Goal: Information Seeking & Learning: Learn about a topic

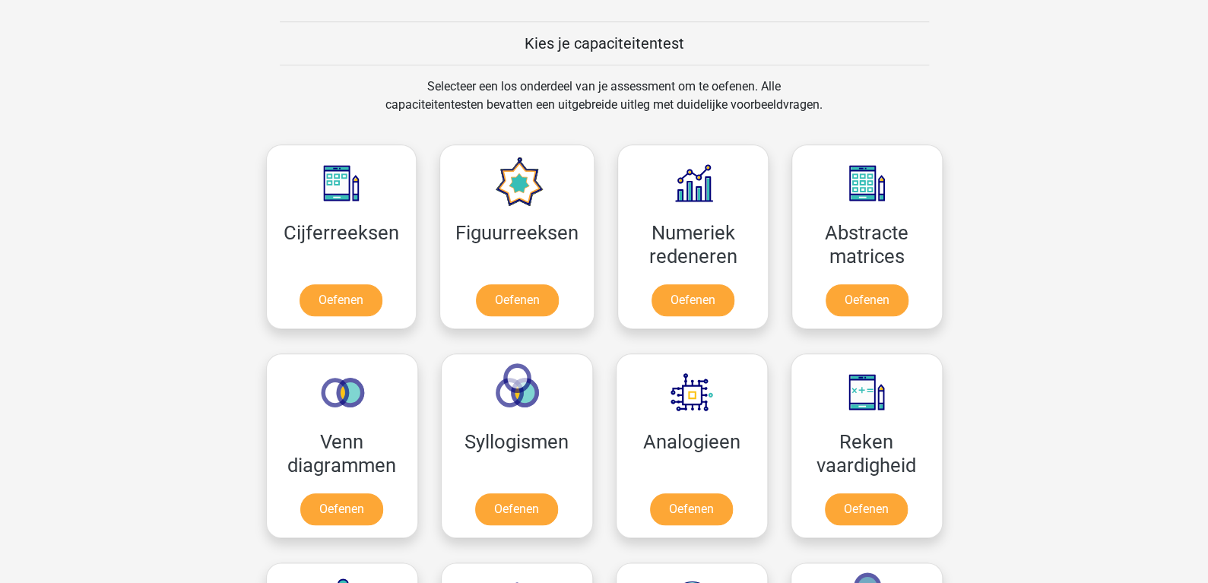
scroll to position [569, 0]
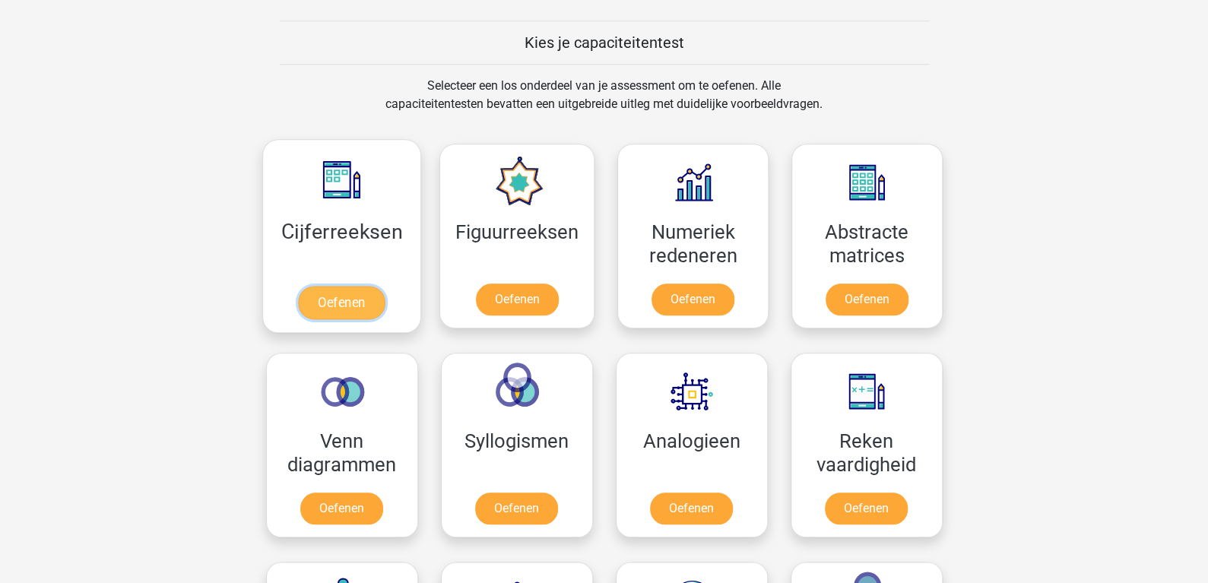
click at [330, 286] on link "Oefenen" at bounding box center [341, 302] width 87 height 33
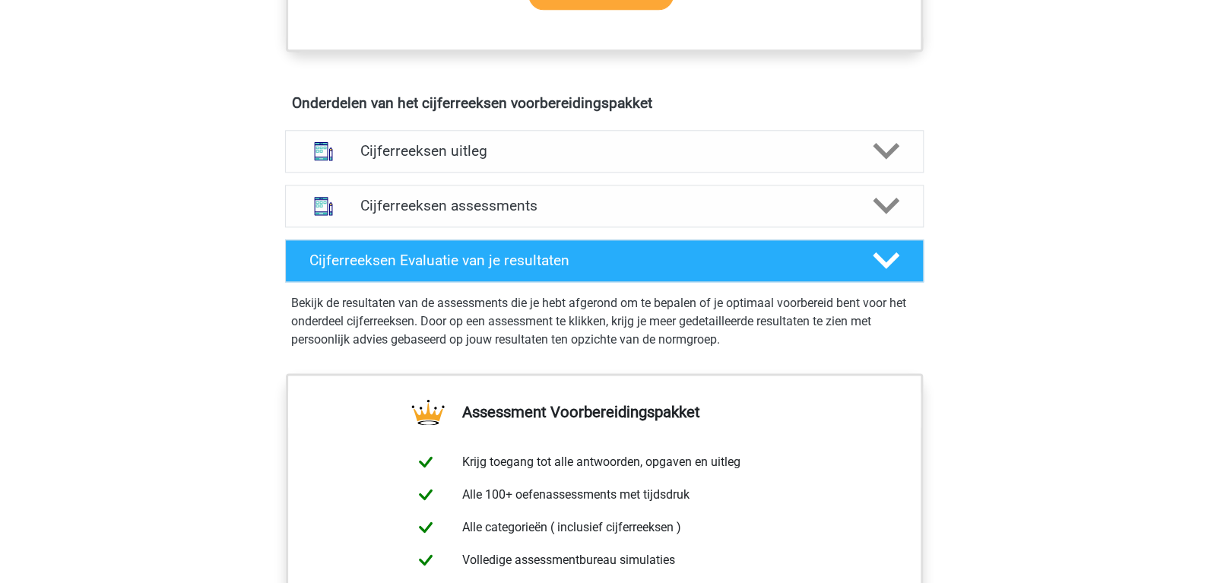
scroll to position [842, 0]
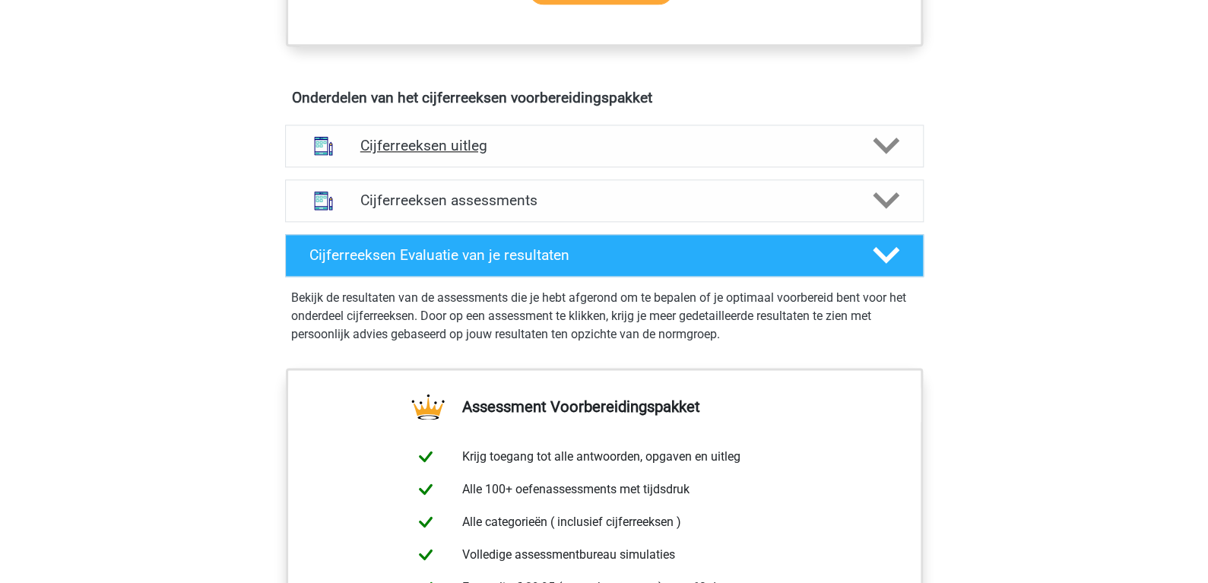
click at [610, 141] on div "Cijferreeksen uitleg" at bounding box center [604, 146] width 639 height 43
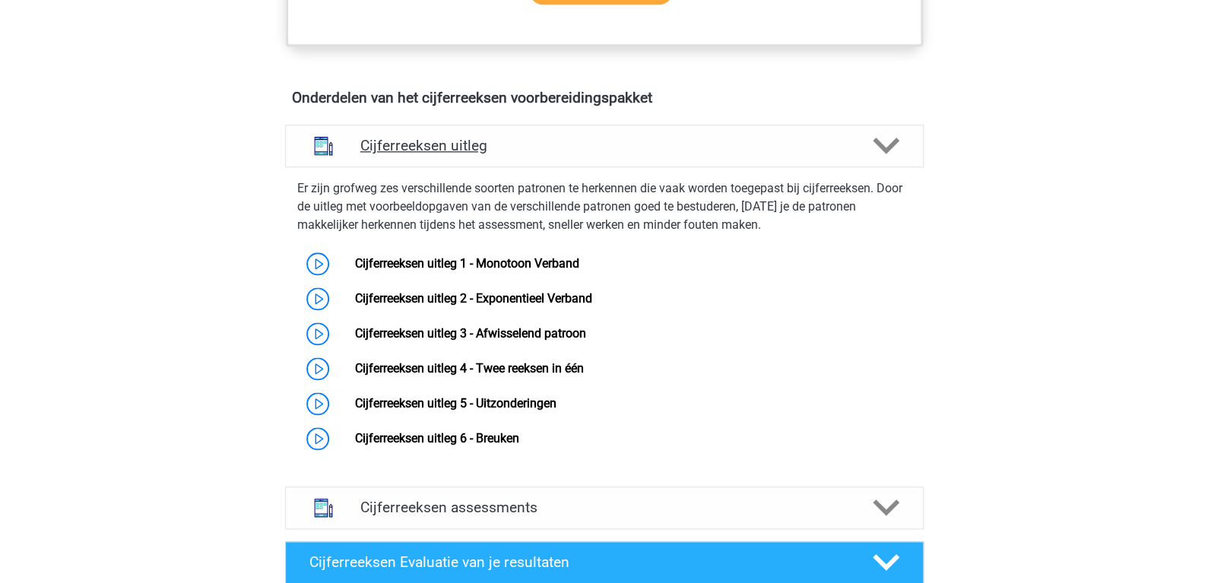
click at [610, 141] on div "Cijferreeksen uitleg" at bounding box center [604, 146] width 639 height 43
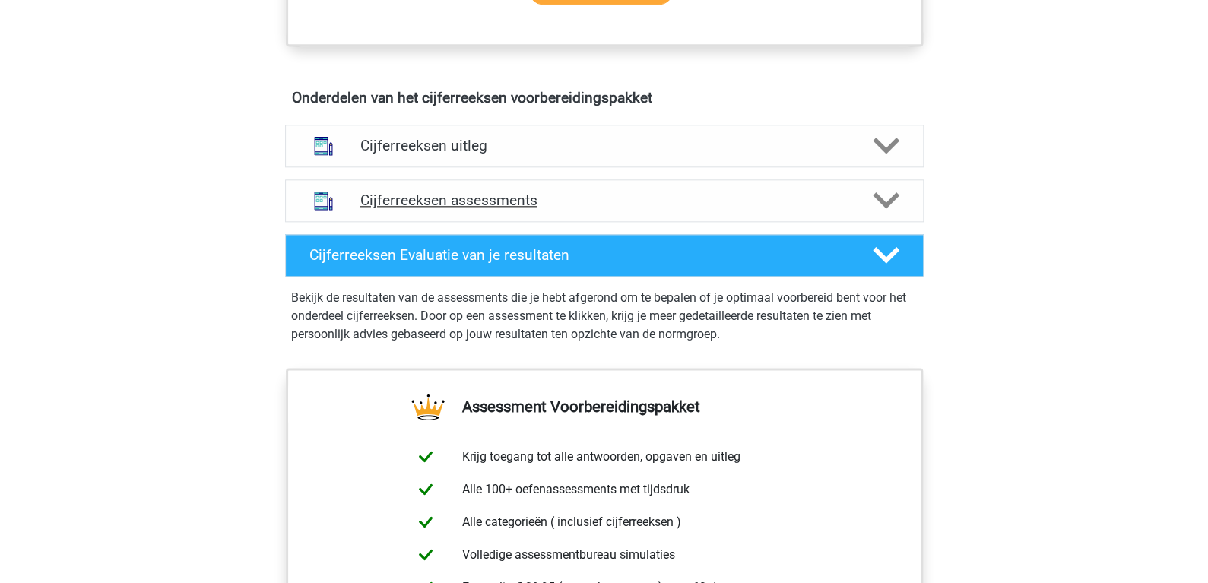
click at [610, 202] on div "Cijferreeksen assessments" at bounding box center [604, 200] width 639 height 43
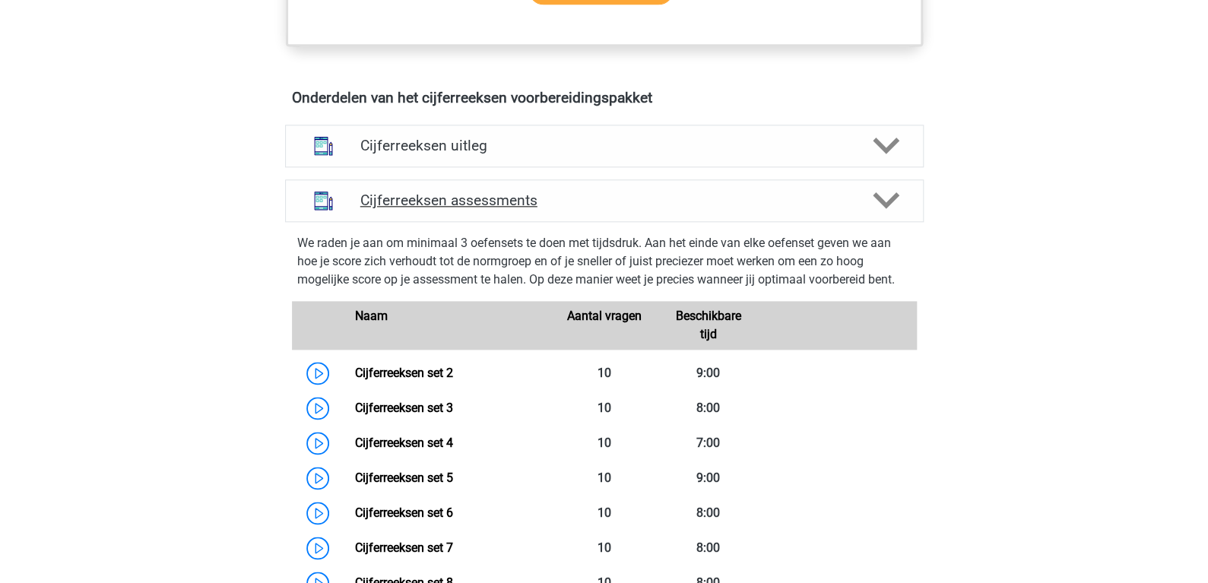
click at [618, 209] on h4 "Cijferreeksen assessments" at bounding box center [604, 200] width 488 height 17
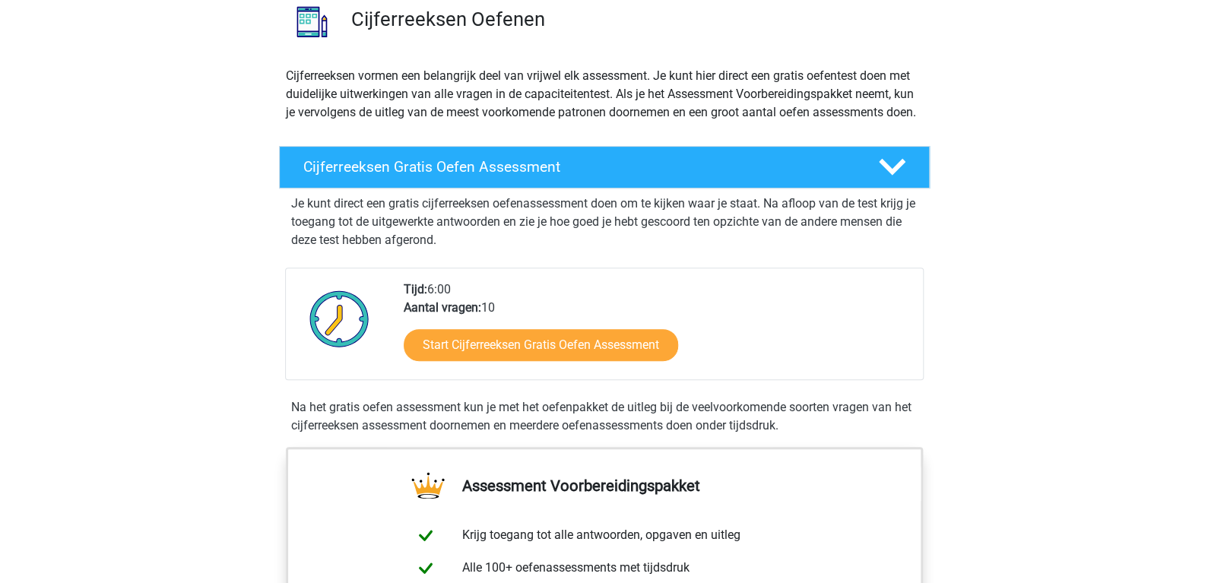
scroll to position [124, 0]
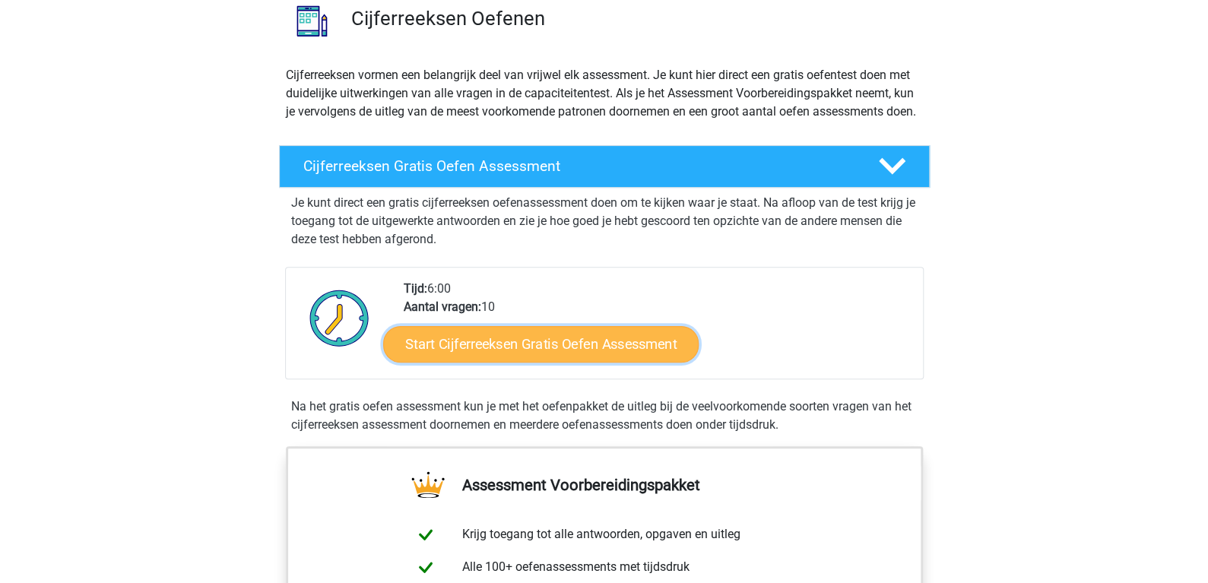
click at [521, 356] on link "Start Cijferreeksen Gratis Oefen Assessment" at bounding box center [540, 343] width 315 height 36
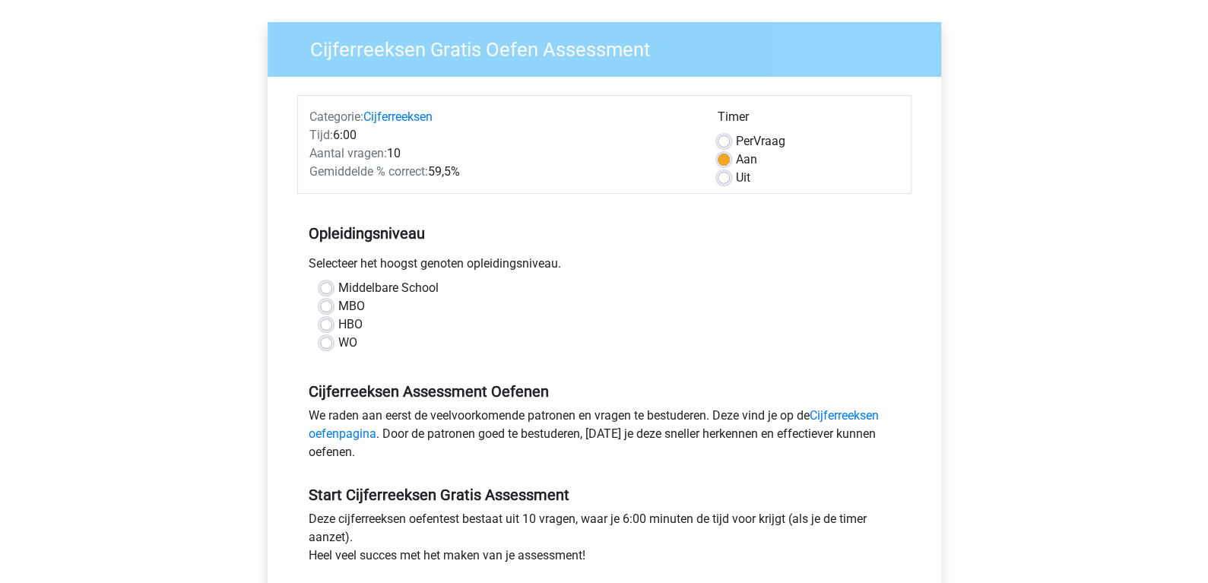
scroll to position [103, 0]
click at [331, 344] on div "WO" at bounding box center [604, 342] width 569 height 18
click at [338, 344] on label "WO" at bounding box center [347, 342] width 19 height 18
click at [328, 344] on input "WO" at bounding box center [326, 340] width 12 height 15
radio input "true"
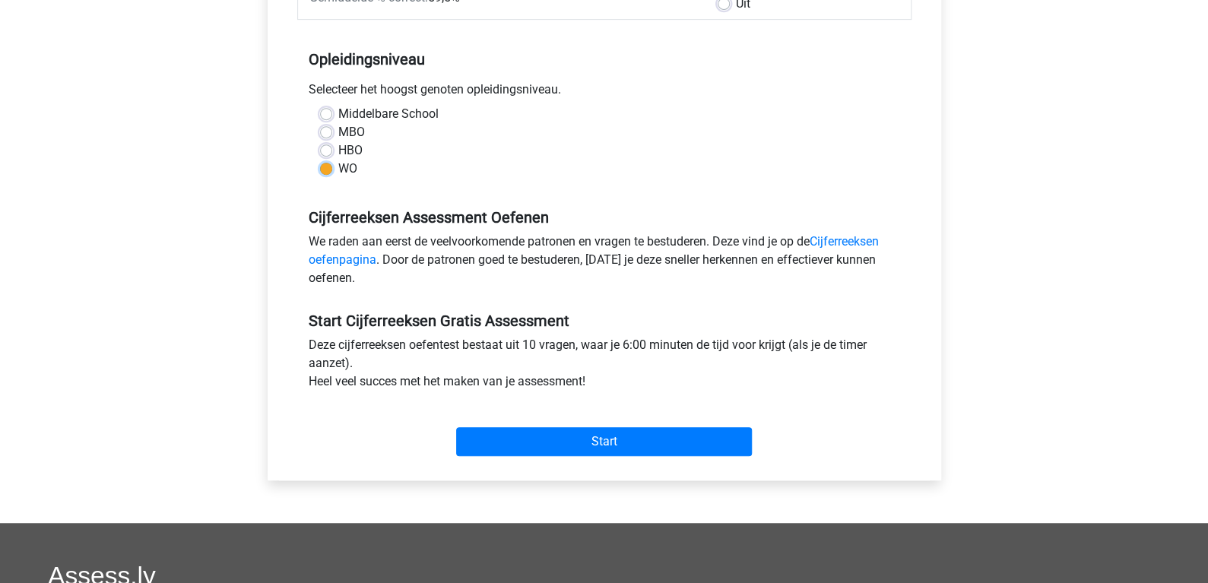
scroll to position [280, 0]
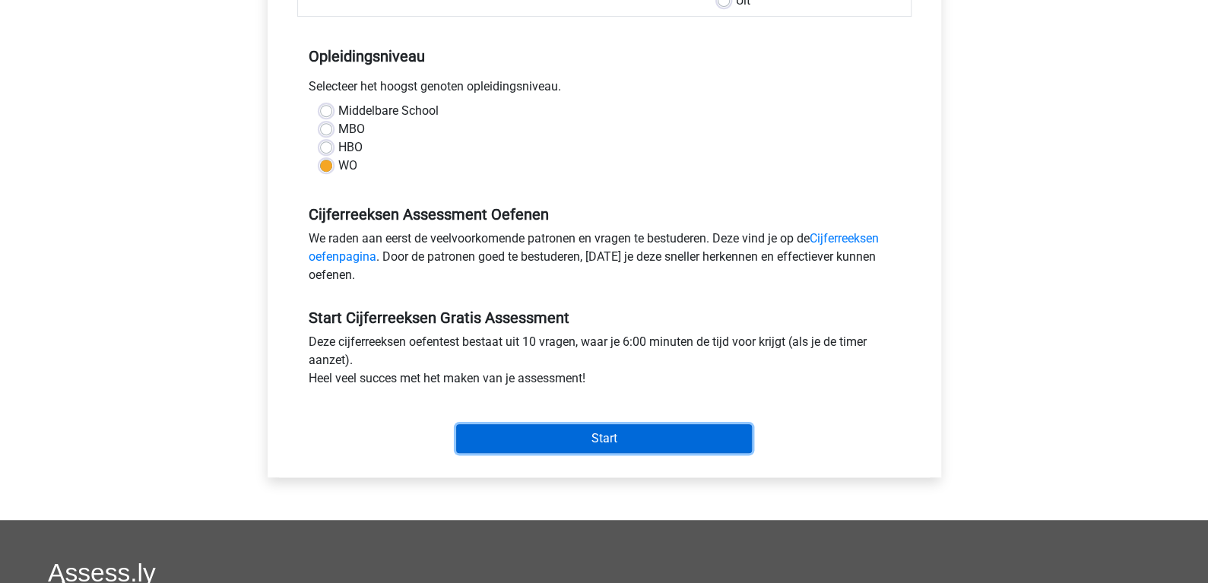
click at [628, 443] on input "Start" at bounding box center [604, 438] width 296 height 29
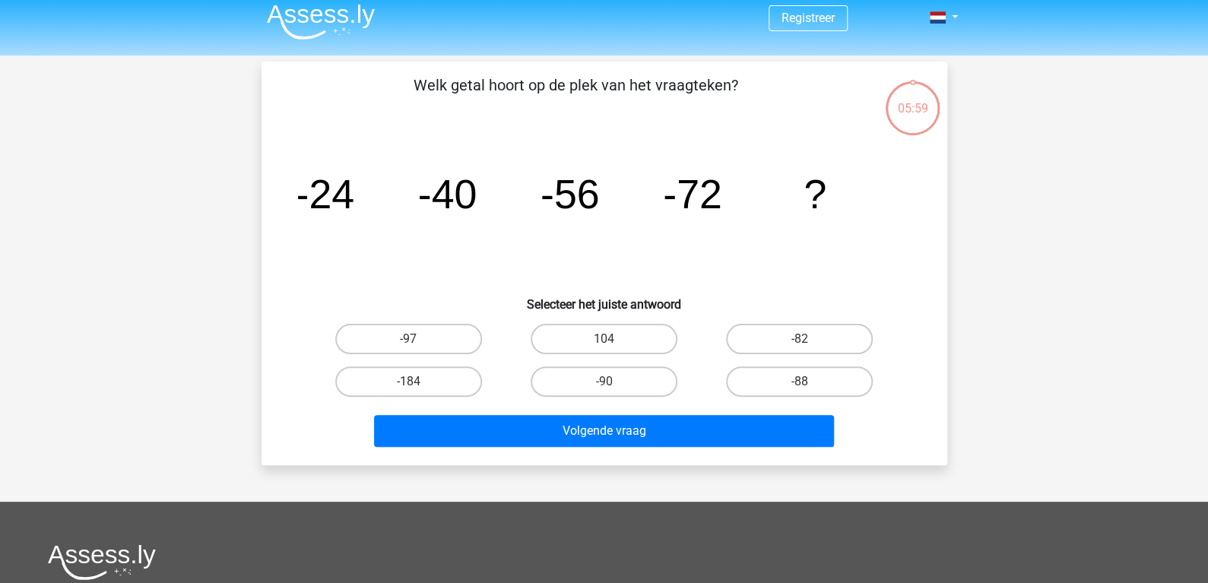
scroll to position [6, 0]
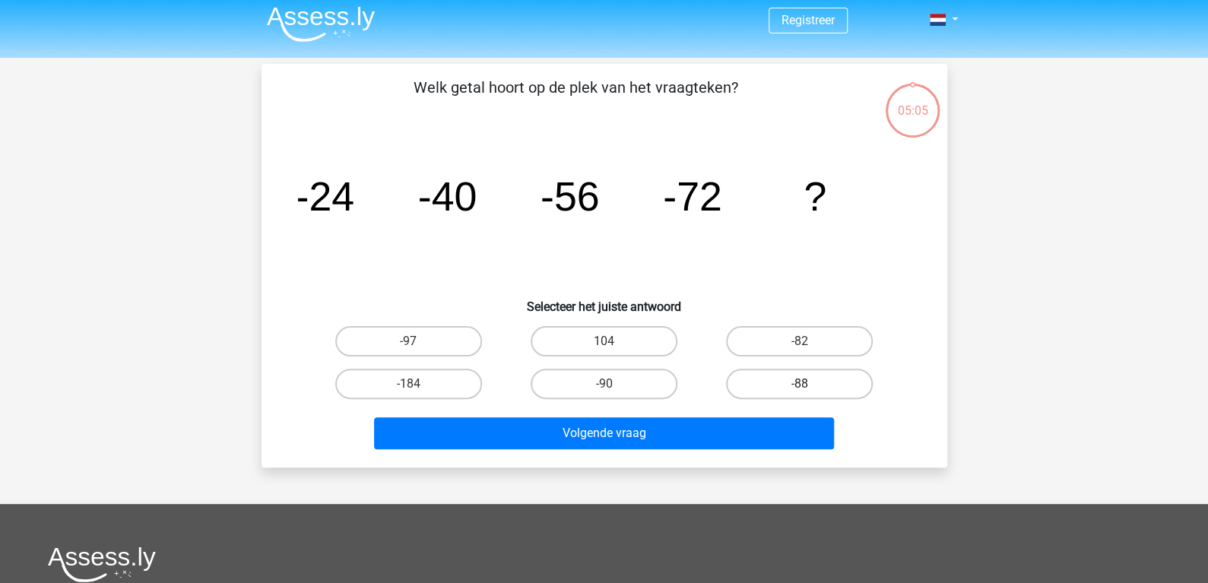
click at [758, 382] on label "-88" at bounding box center [799, 384] width 147 height 30
click at [800, 384] on input "-88" at bounding box center [805, 389] width 10 height 10
radio input "true"
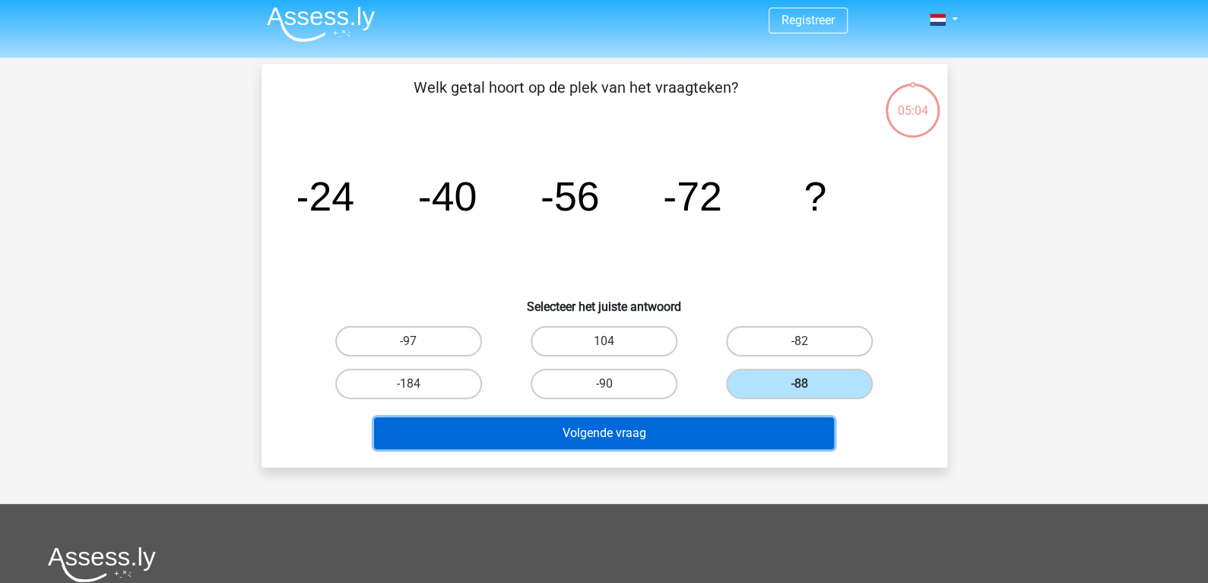
click at [709, 426] on button "Volgende vraag" at bounding box center [604, 433] width 460 height 32
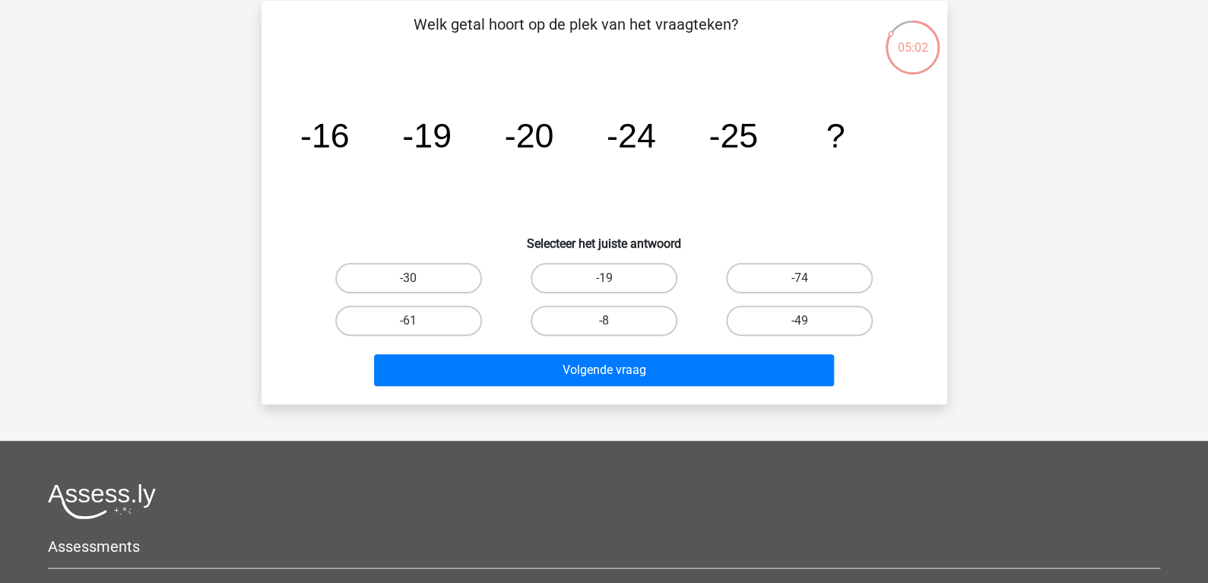
scroll to position [62, 0]
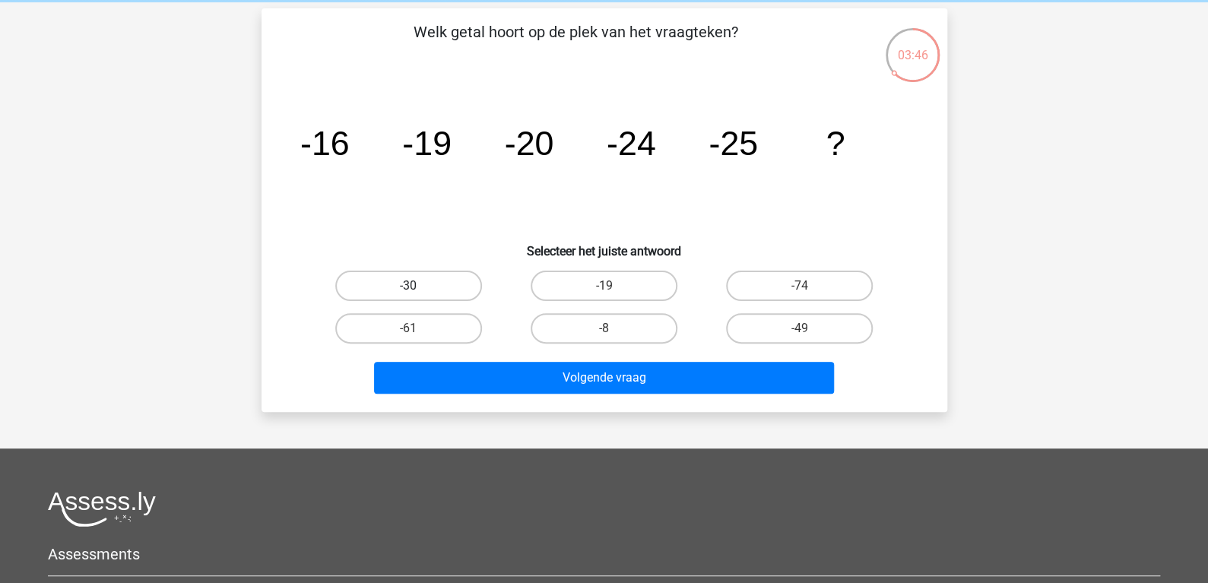
click at [463, 279] on label "-30" at bounding box center [408, 286] width 147 height 30
click at [418, 286] on input "-30" at bounding box center [413, 291] width 10 height 10
radio input "true"
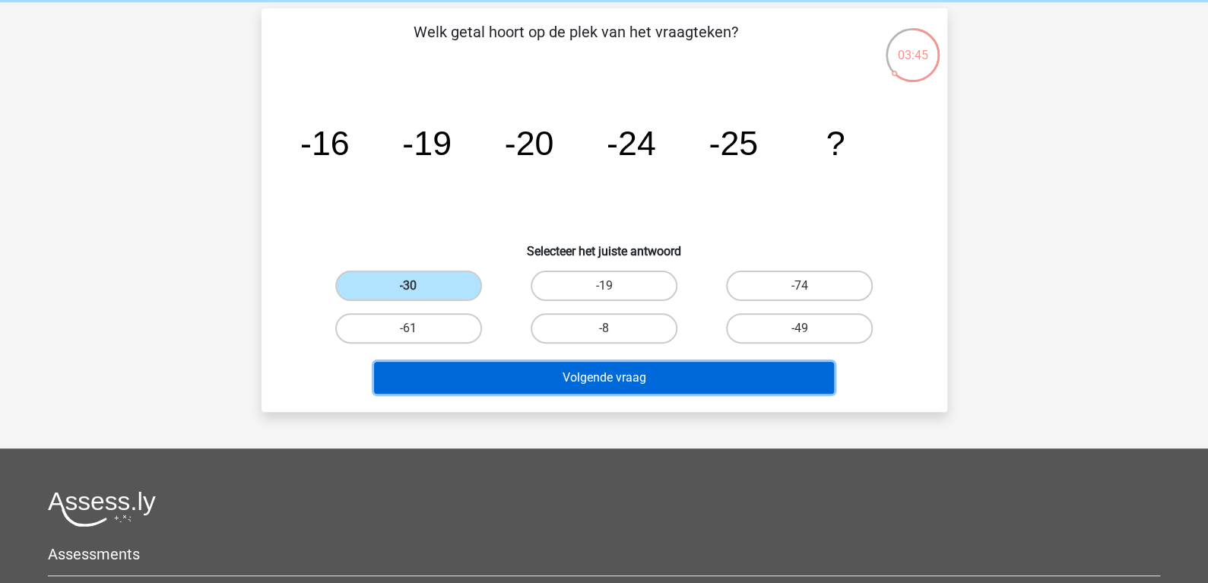
click at [602, 376] on button "Volgende vraag" at bounding box center [604, 378] width 460 height 32
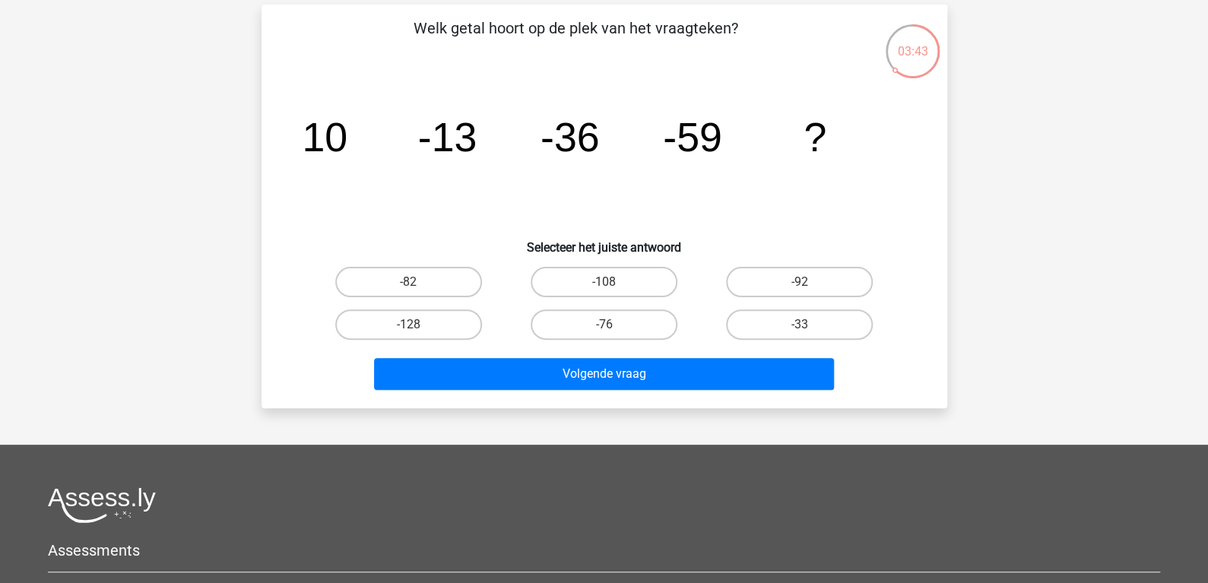
scroll to position [57, 0]
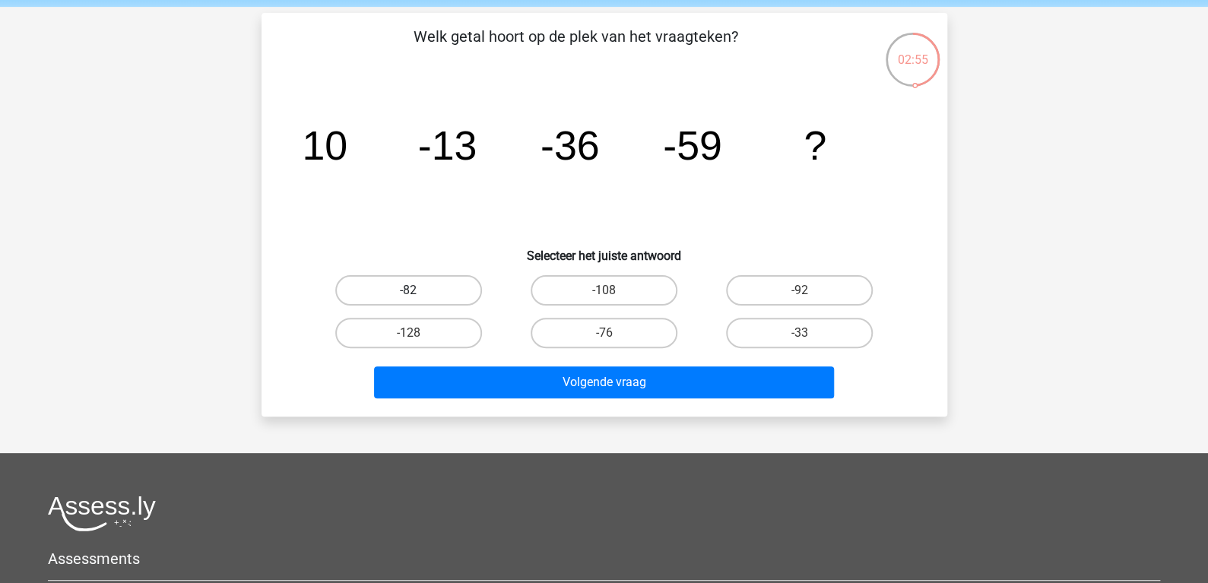
click at [436, 279] on label "-82" at bounding box center [408, 290] width 147 height 30
click at [418, 290] on input "-82" at bounding box center [413, 295] width 10 height 10
radio input "true"
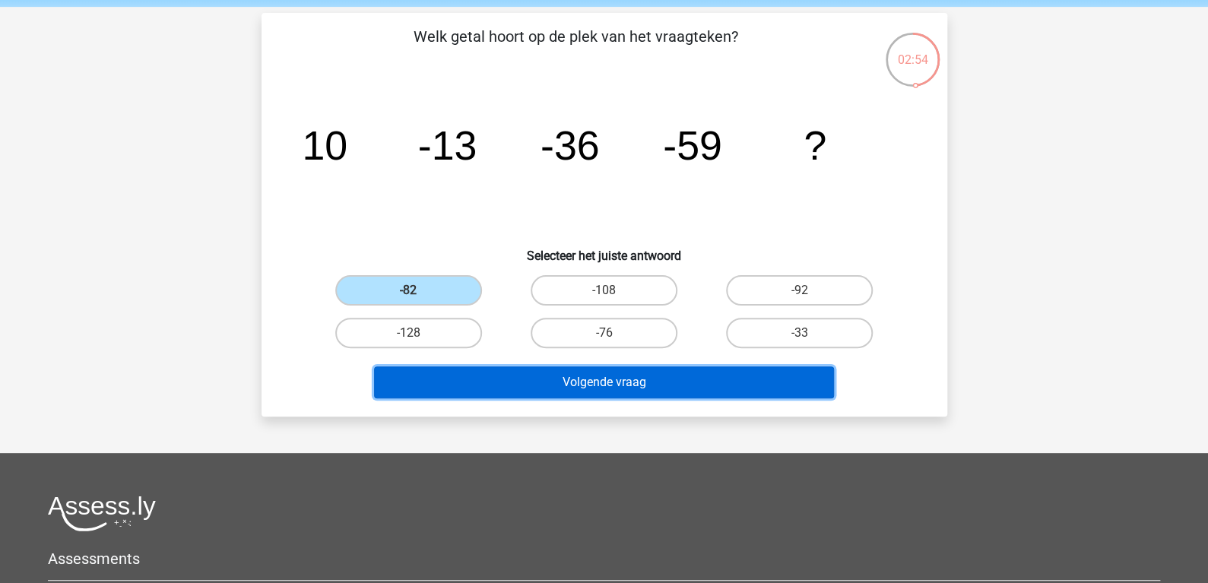
click at [645, 379] on button "Volgende vraag" at bounding box center [604, 382] width 460 height 32
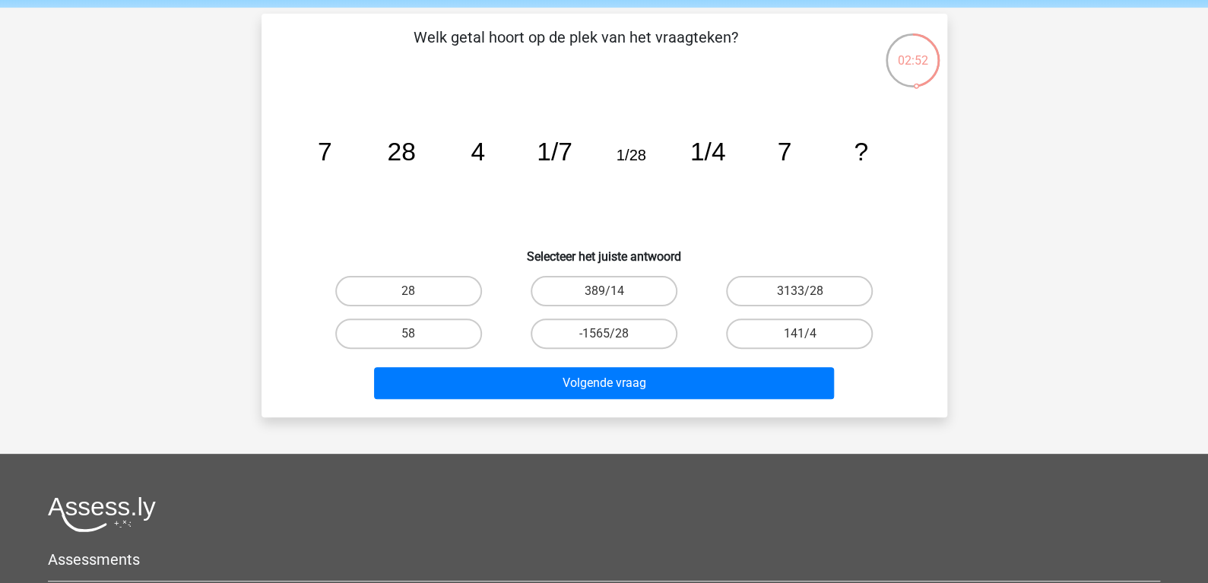
scroll to position [55, 0]
click at [824, 329] on label "141/4" at bounding box center [799, 334] width 147 height 30
click at [810, 334] on input "141/4" at bounding box center [805, 339] width 10 height 10
radio input "true"
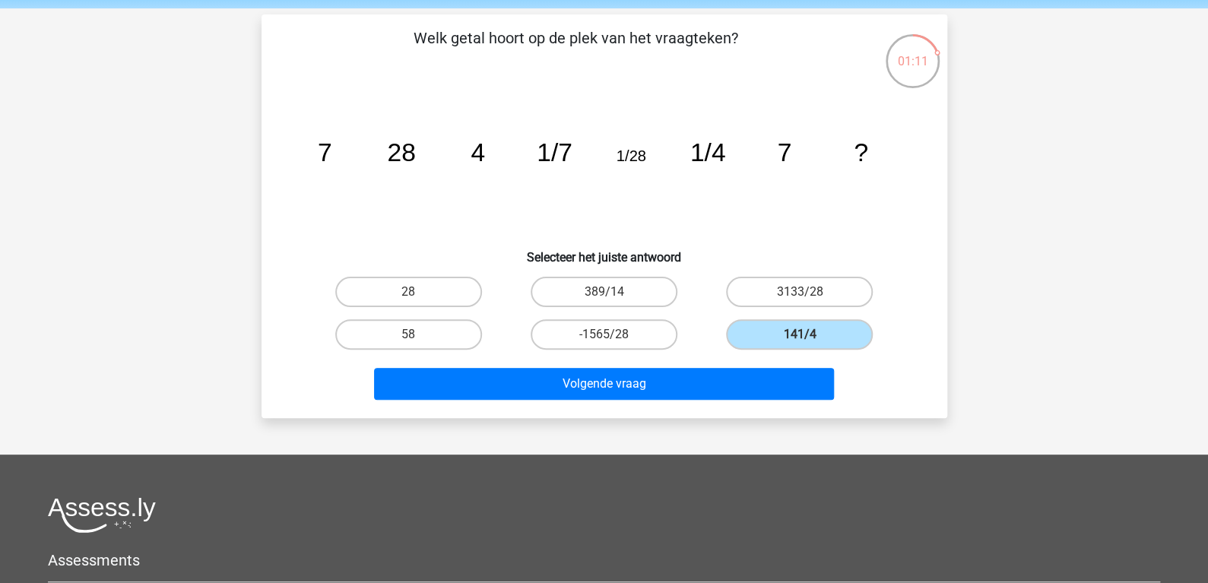
click at [699, 365] on div "Volgende vraag" at bounding box center [604, 381] width 637 height 50
click at [416, 271] on div "28" at bounding box center [408, 292] width 195 height 43
click at [413, 284] on label "28" at bounding box center [408, 292] width 147 height 30
click at [413, 292] on input "28" at bounding box center [413, 297] width 10 height 10
radio input "true"
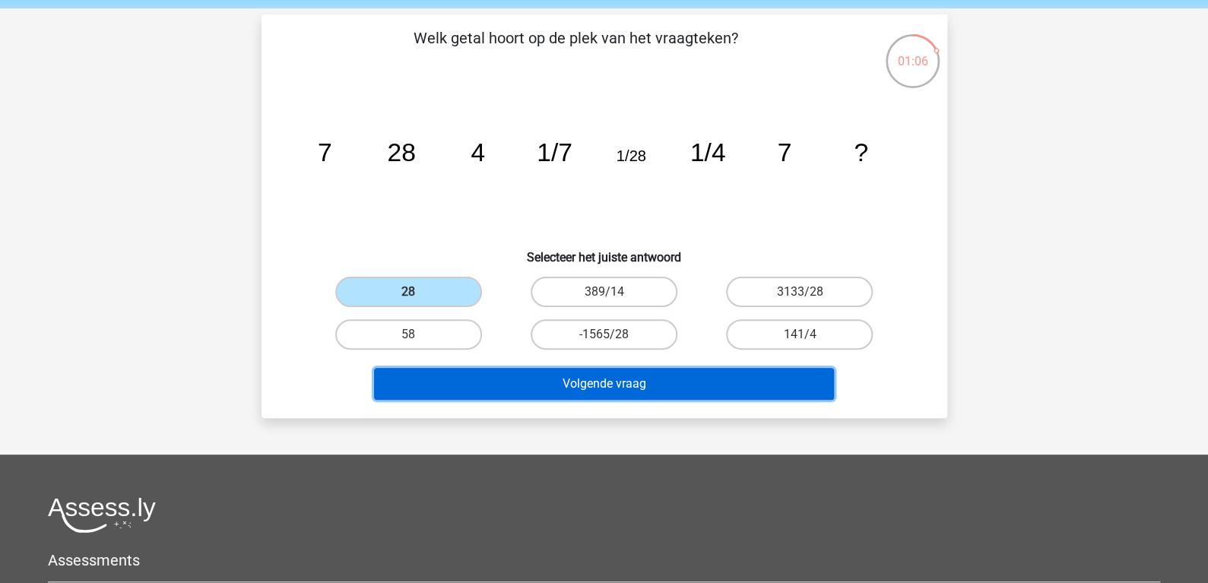
click at [614, 372] on button "Volgende vraag" at bounding box center [604, 384] width 460 height 32
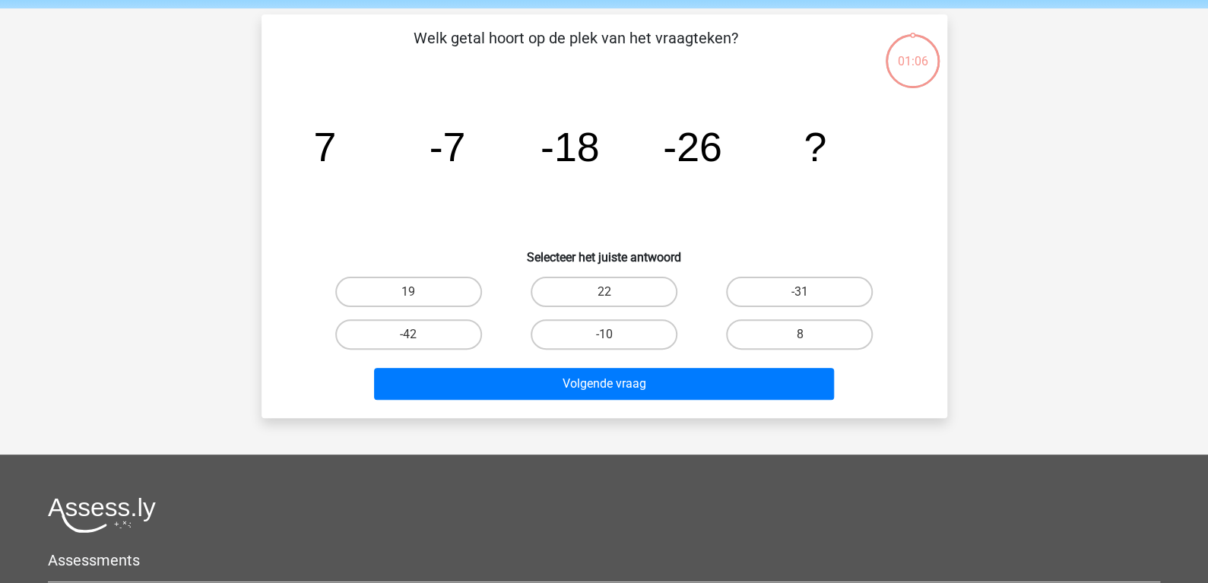
scroll to position [69, 0]
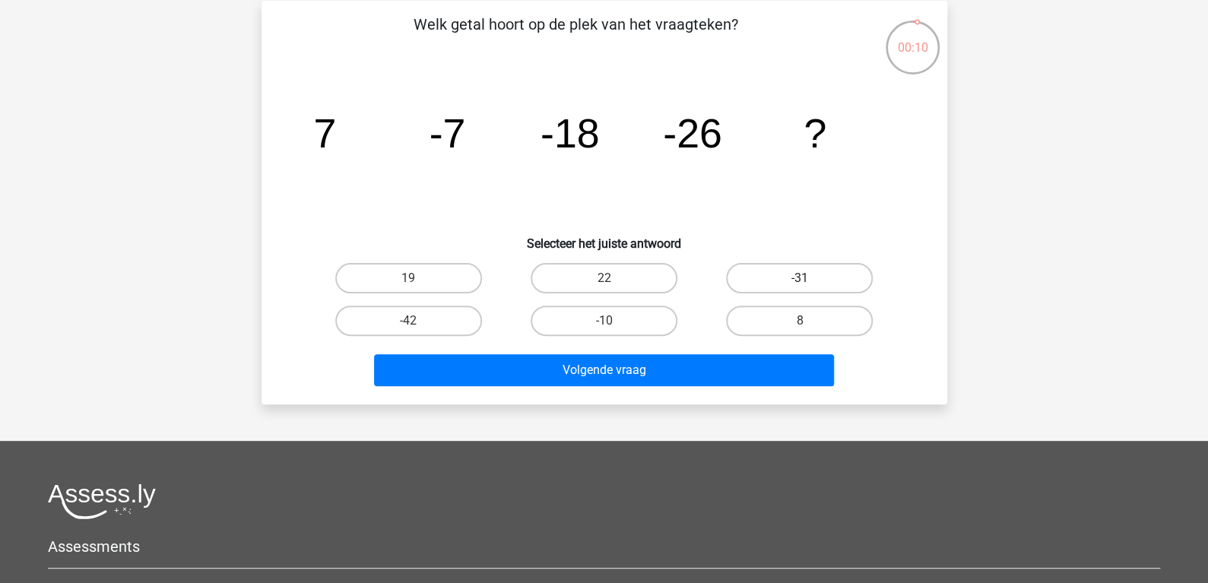
click at [781, 281] on label "-31" at bounding box center [799, 278] width 147 height 30
click at [800, 281] on input "-31" at bounding box center [805, 283] width 10 height 10
radio input "true"
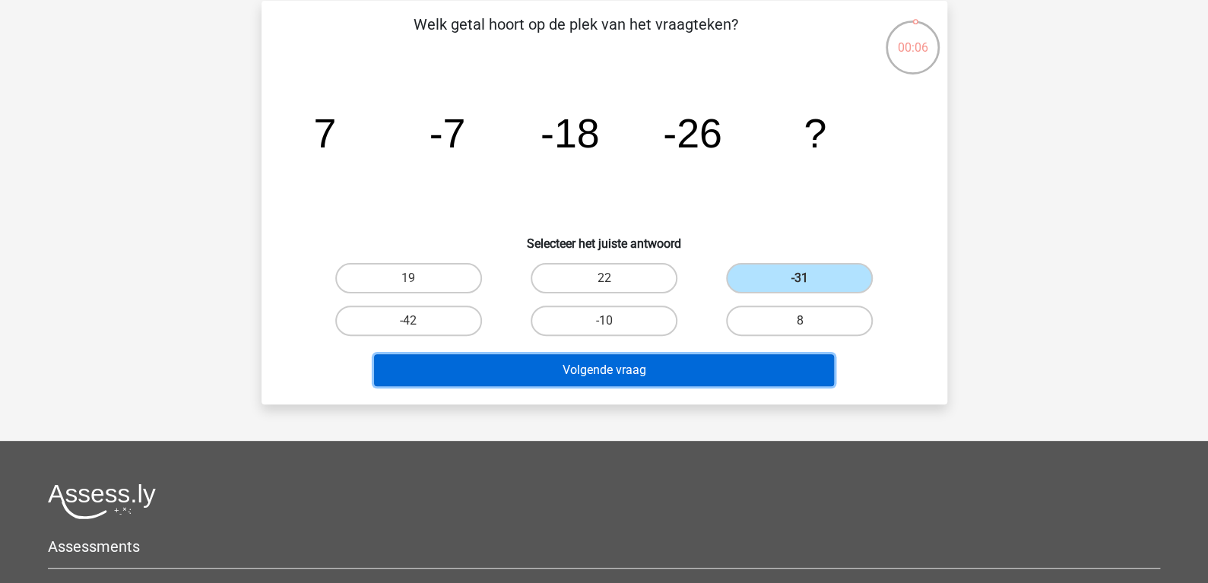
click at [743, 372] on button "Volgende vraag" at bounding box center [604, 370] width 460 height 32
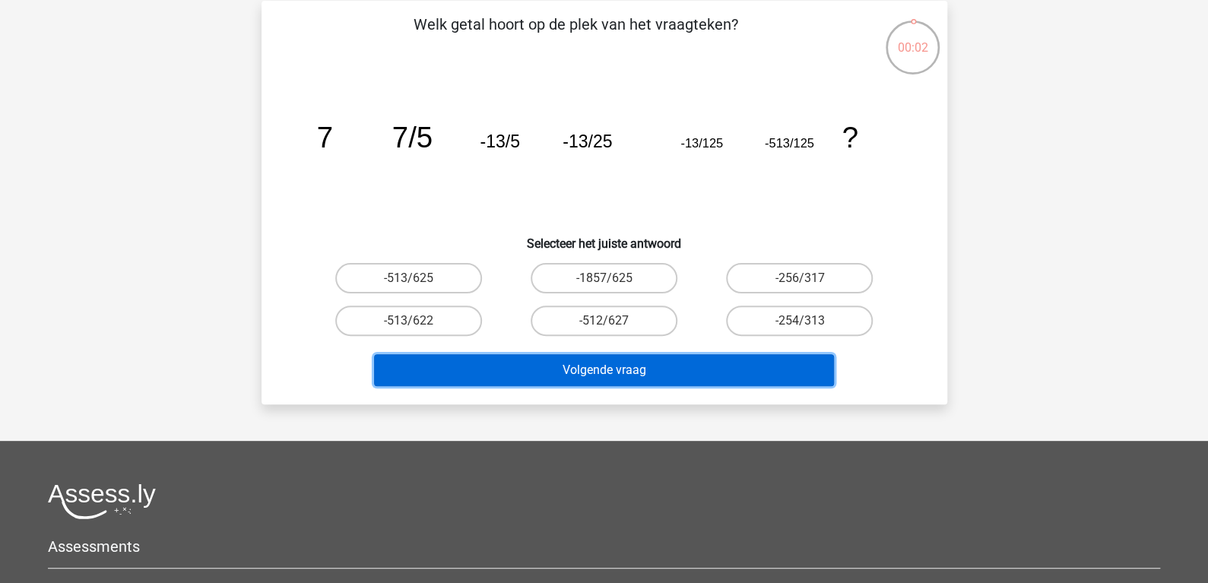
click at [743, 372] on button "Volgende vraag" at bounding box center [604, 370] width 460 height 32
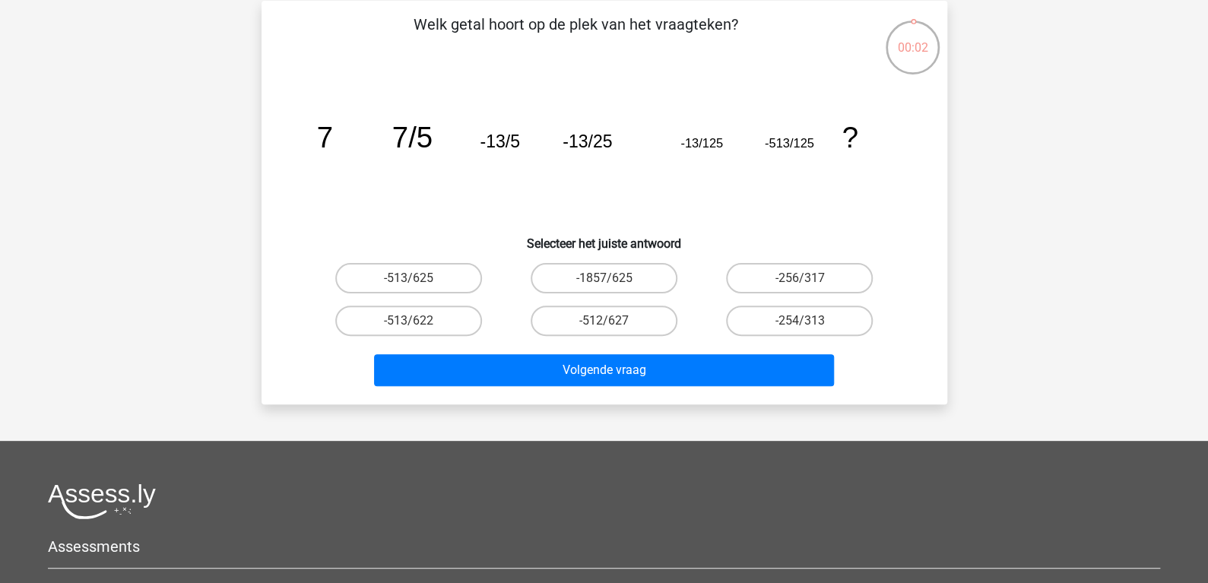
scroll to position [0, 0]
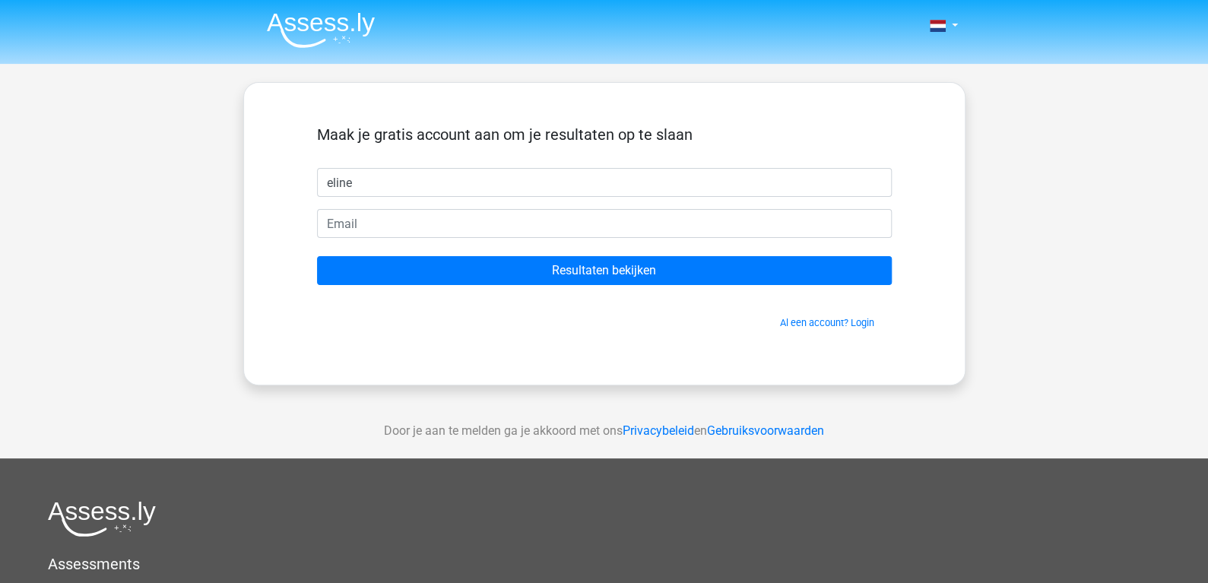
type input "eline"
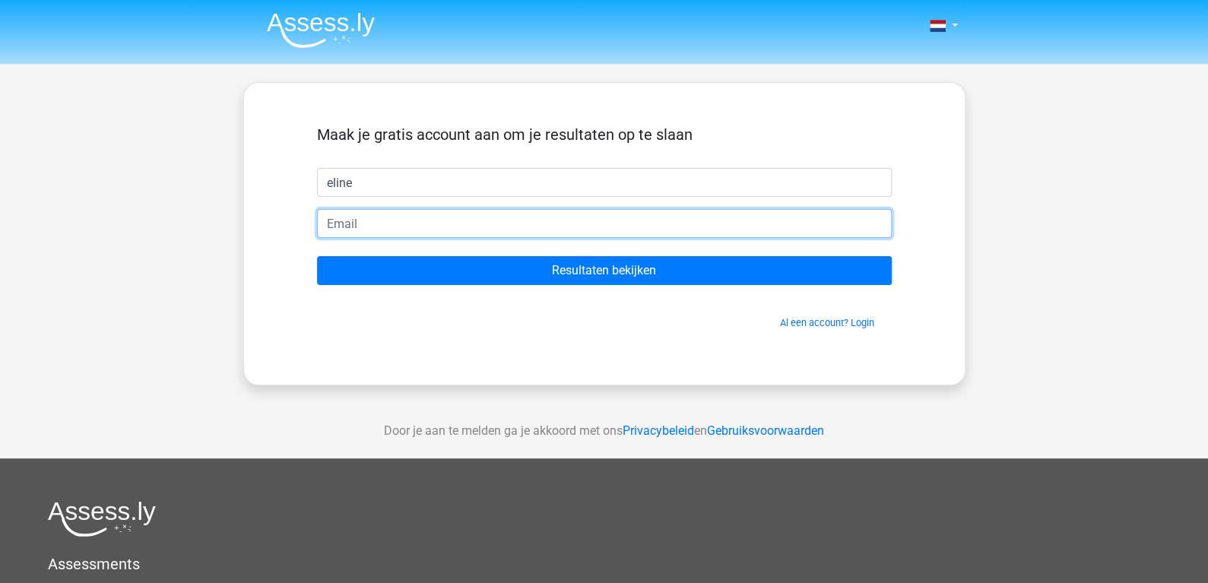
click at [345, 226] on input "email" at bounding box center [604, 223] width 575 height 29
type input "[EMAIL_ADDRESS][DOMAIN_NAME]"
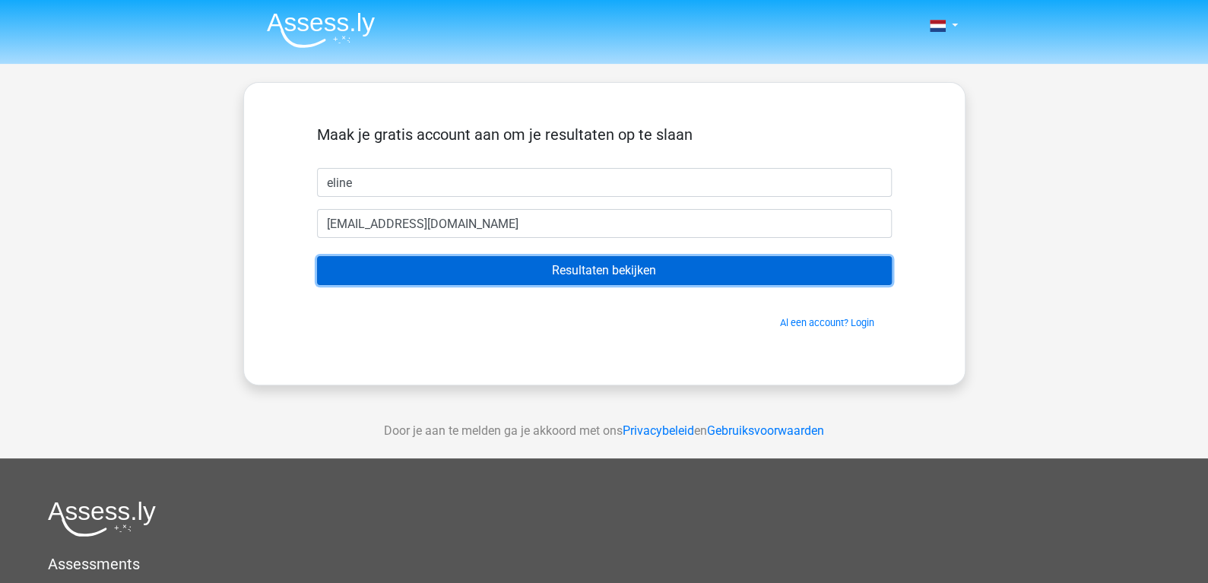
click at [588, 271] on input "Resultaten bekijken" at bounding box center [604, 270] width 575 height 29
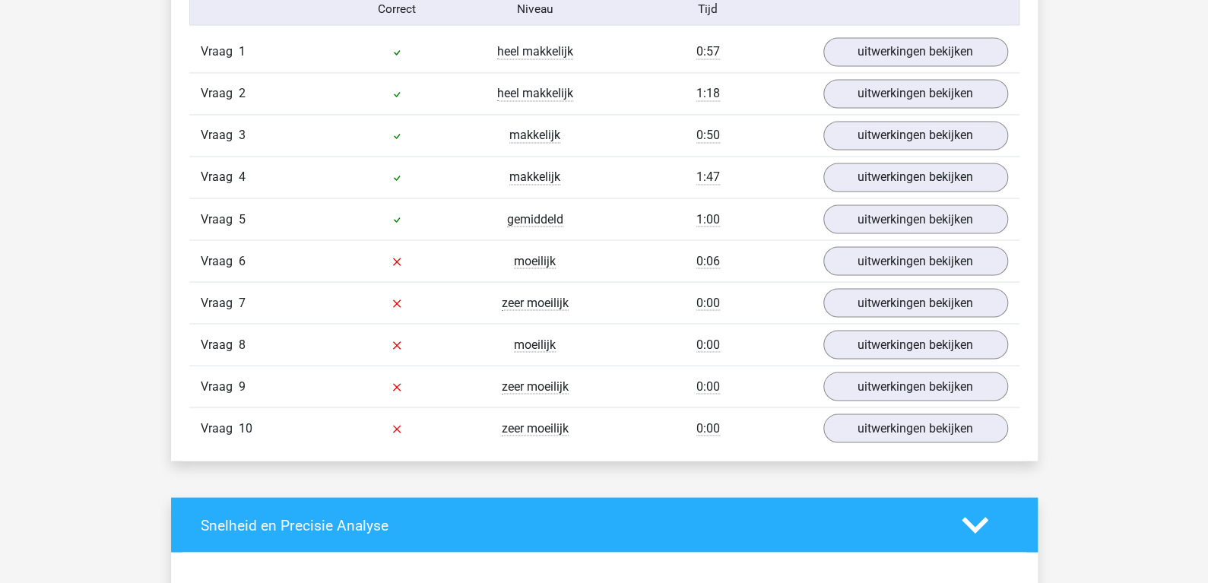
scroll to position [1250, 0]
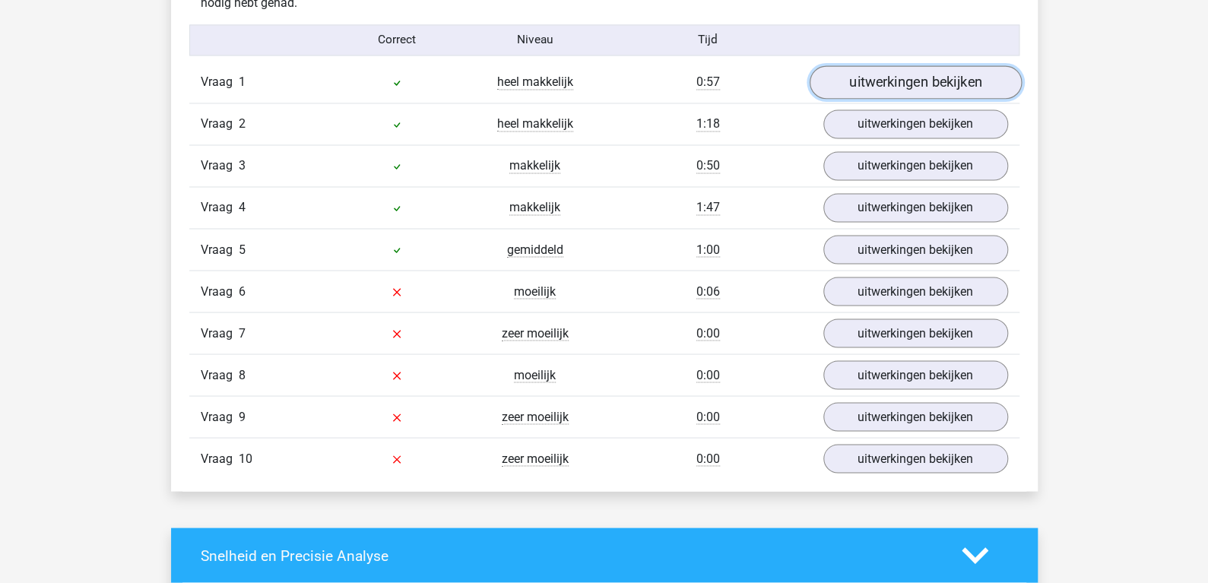
click at [906, 71] on link "uitwerkingen bekijken" at bounding box center [915, 81] width 212 height 33
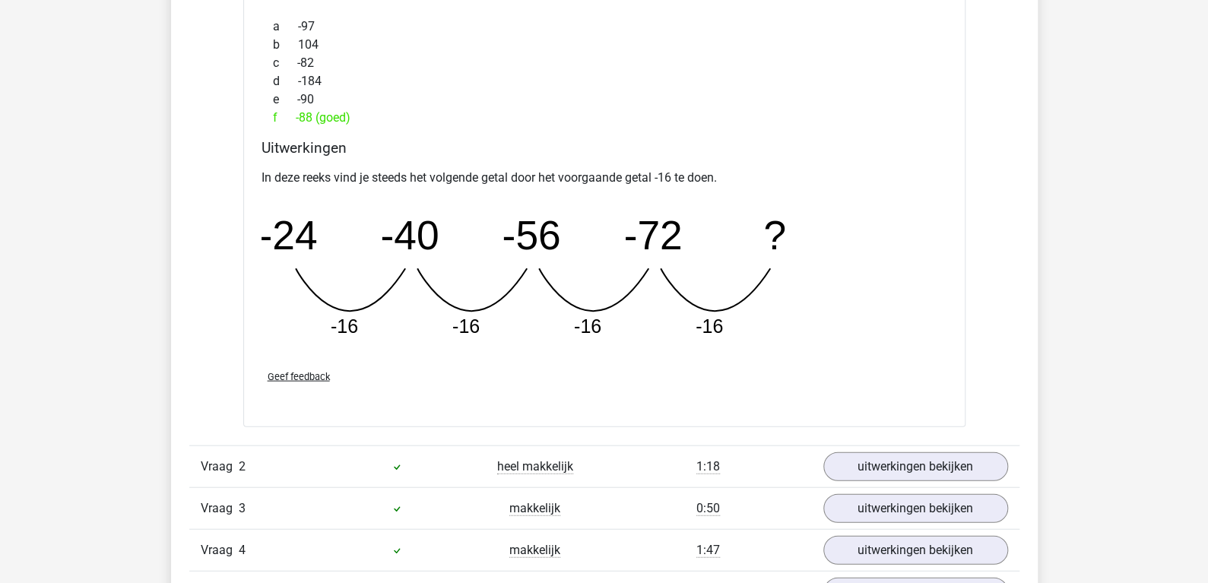
scroll to position [1808, 0]
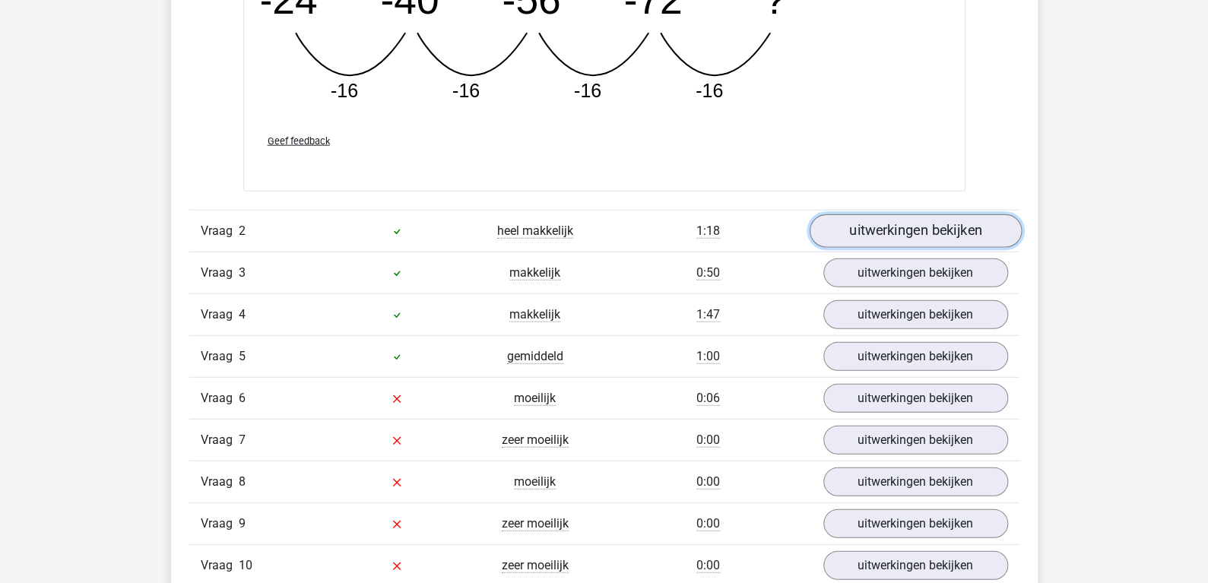
click at [892, 218] on link "uitwerkingen bekijken" at bounding box center [915, 230] width 212 height 33
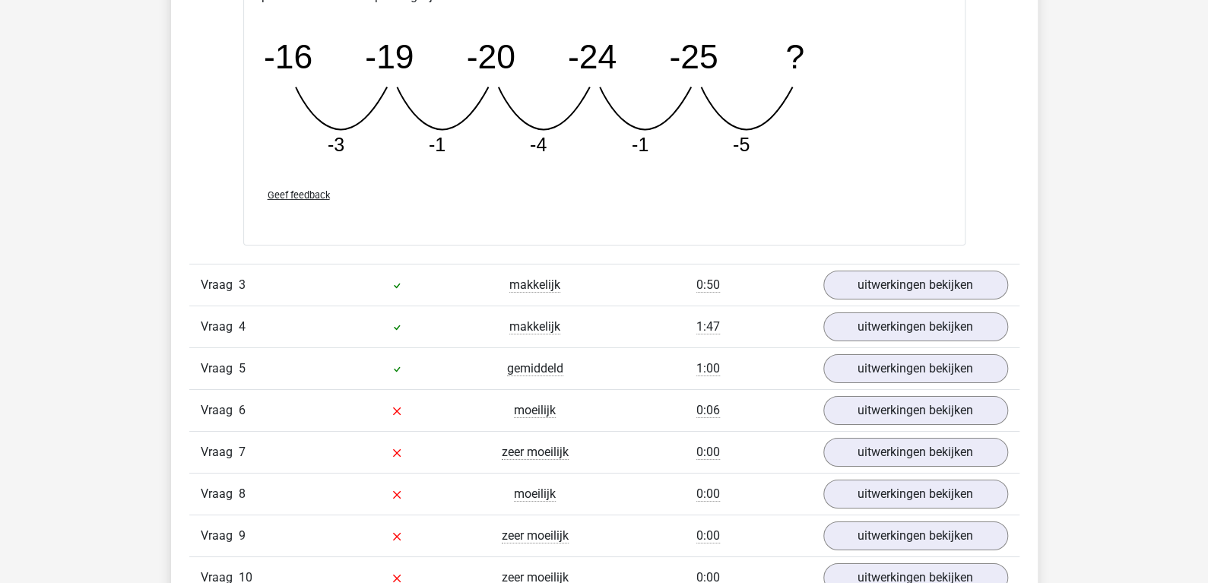
scroll to position [2498, 0]
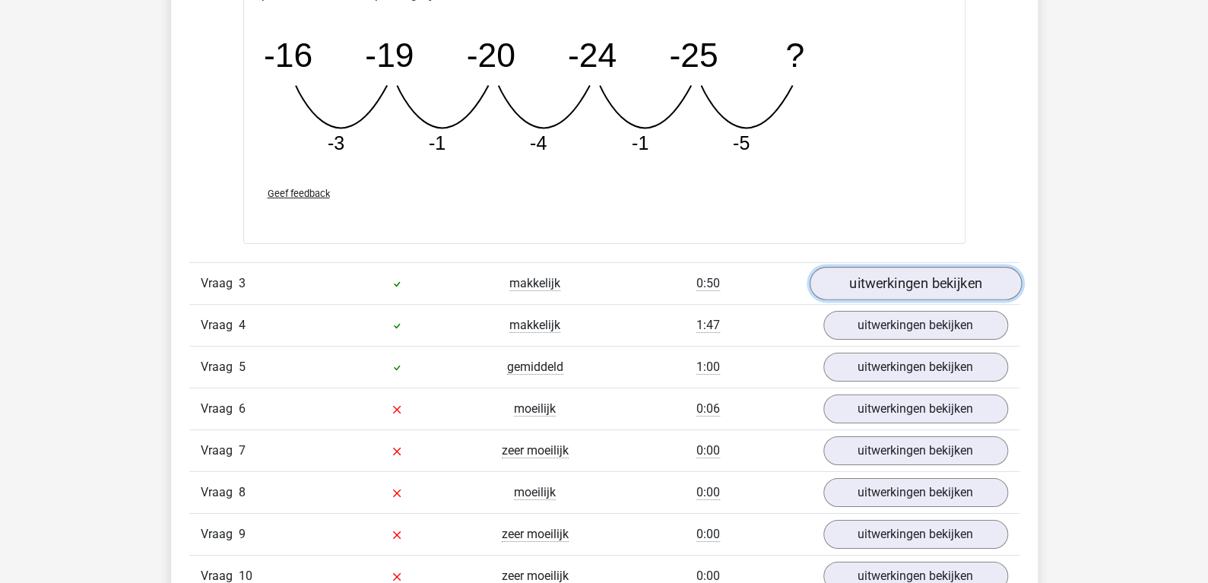
click at [860, 275] on link "uitwerkingen bekijken" at bounding box center [915, 283] width 212 height 33
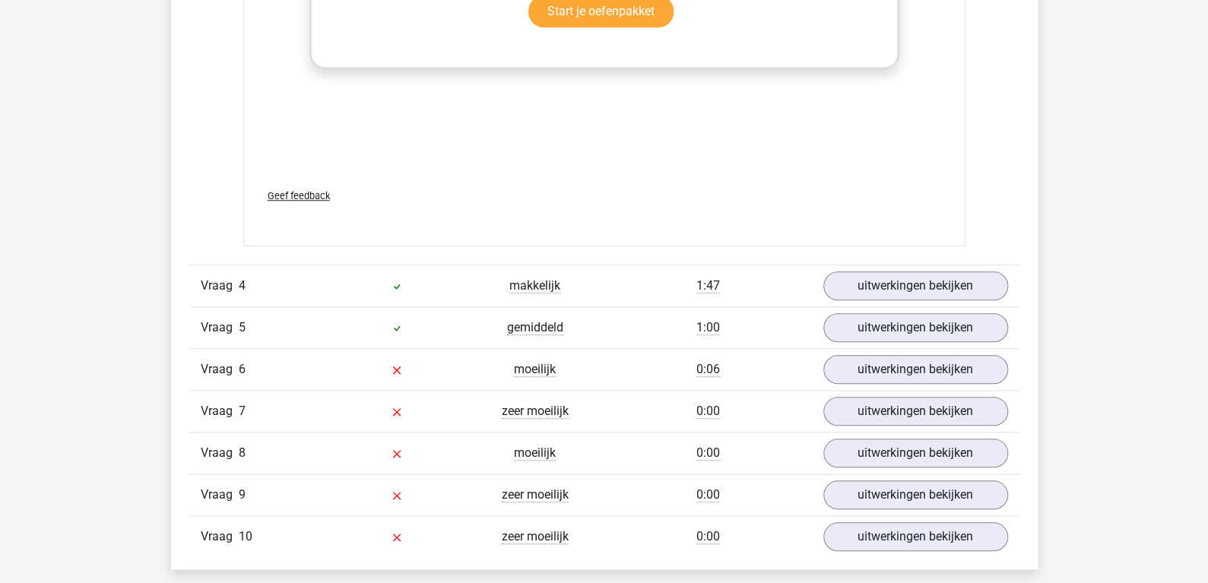
scroll to position [3474, 0]
click at [865, 287] on link "uitwerkingen bekijken" at bounding box center [915, 287] width 212 height 33
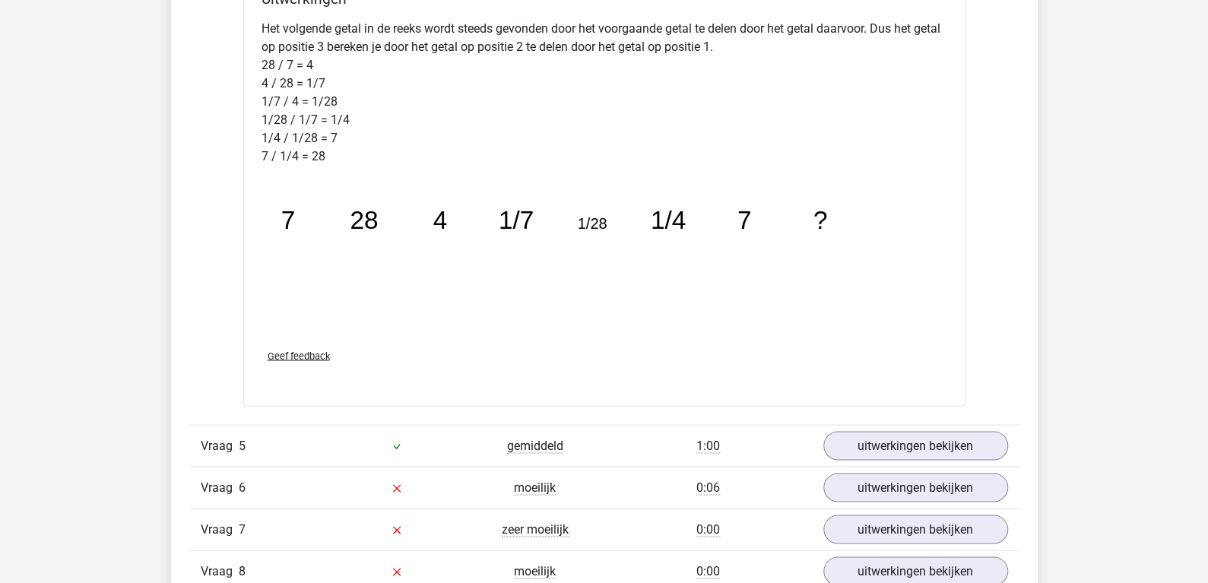
scroll to position [4153, 0]
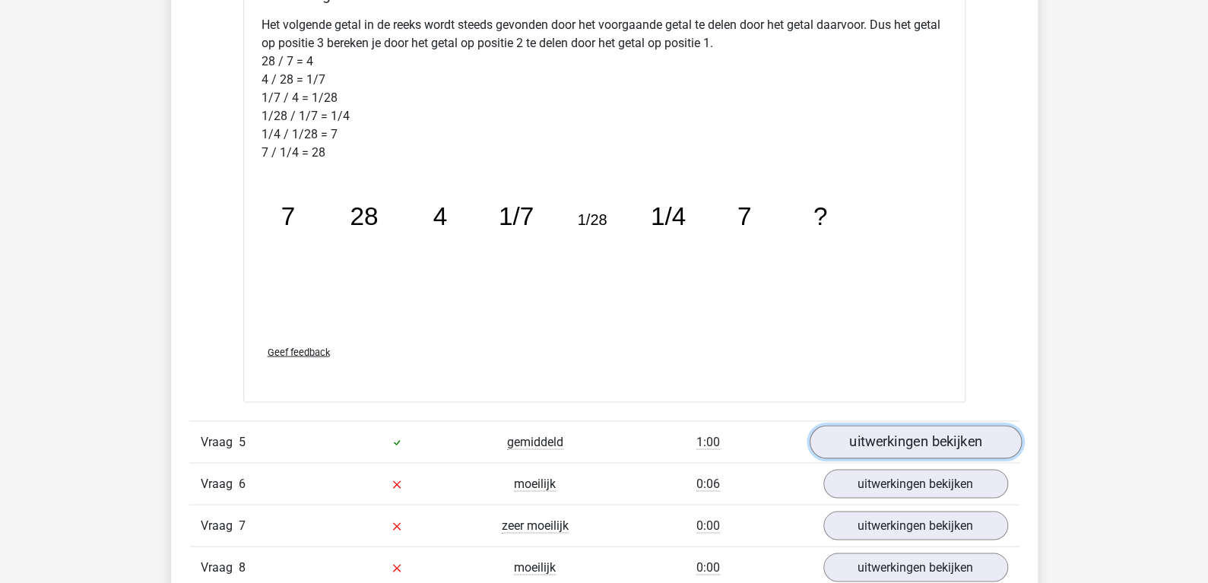
click at [887, 440] on link "uitwerkingen bekijken" at bounding box center [915, 441] width 212 height 33
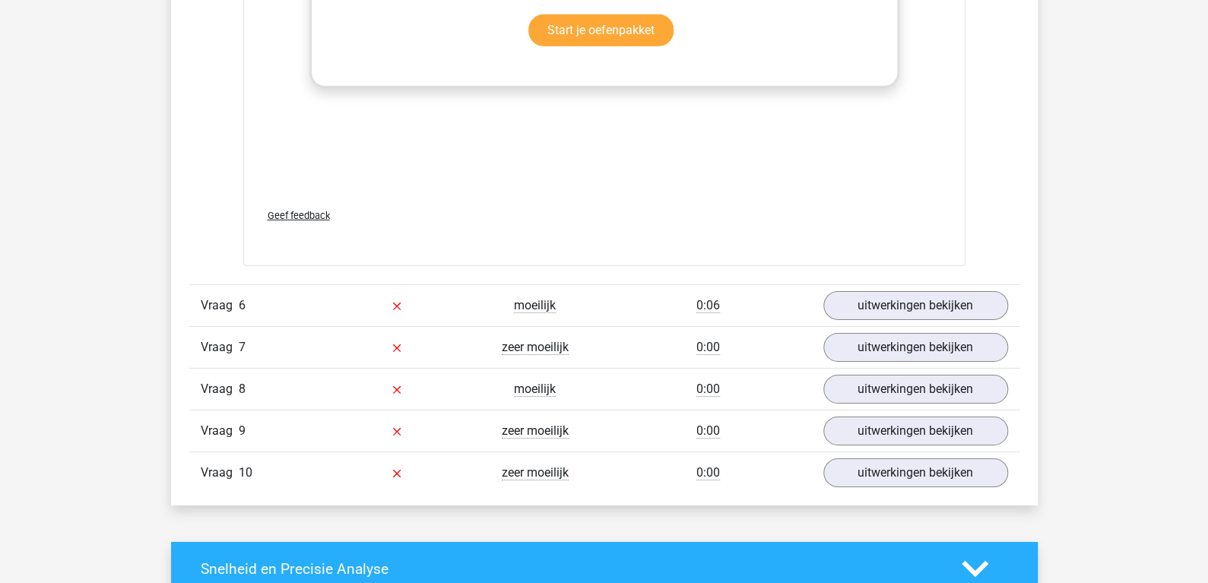
scroll to position [5270, 0]
click at [891, 296] on link "uitwerkingen bekijken" at bounding box center [915, 304] width 212 height 33
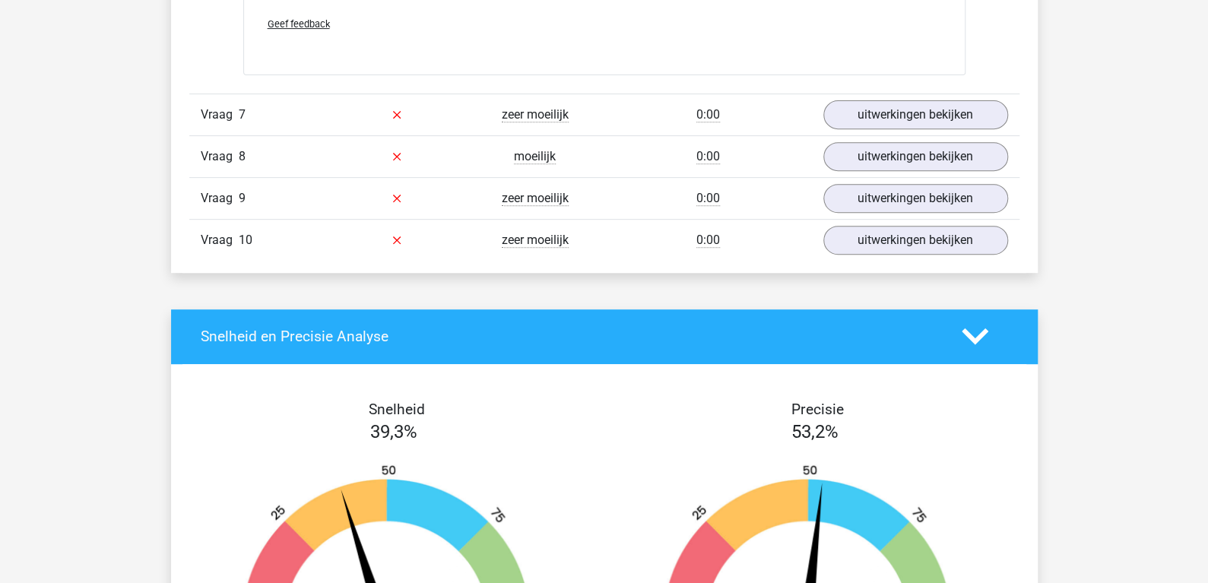
scroll to position [6170, 0]
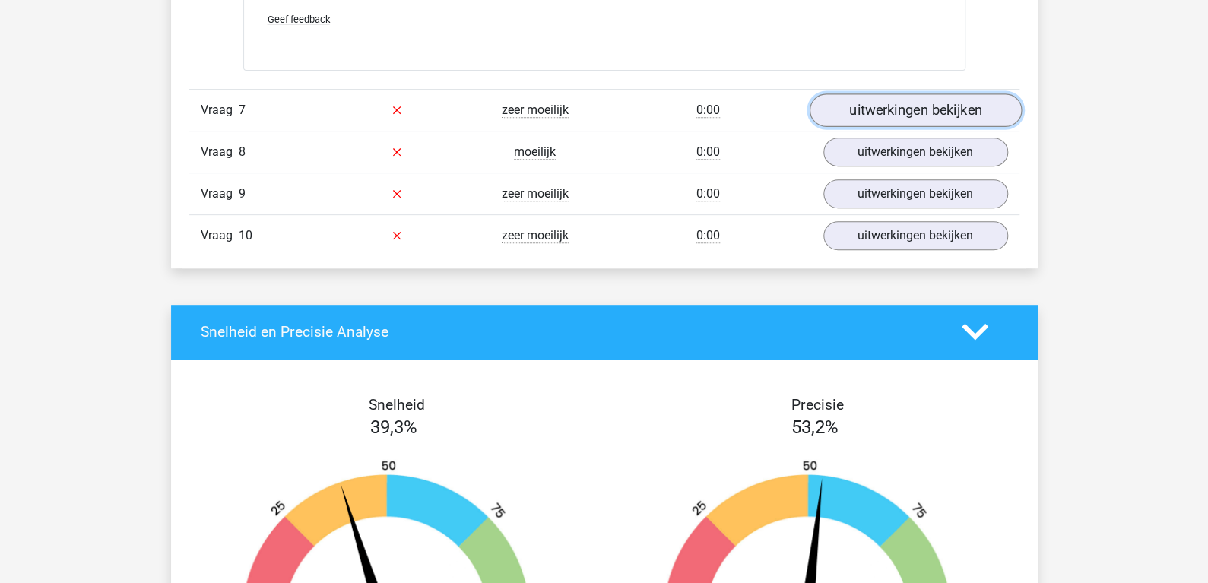
click at [911, 96] on link "uitwerkingen bekijken" at bounding box center [915, 110] width 212 height 33
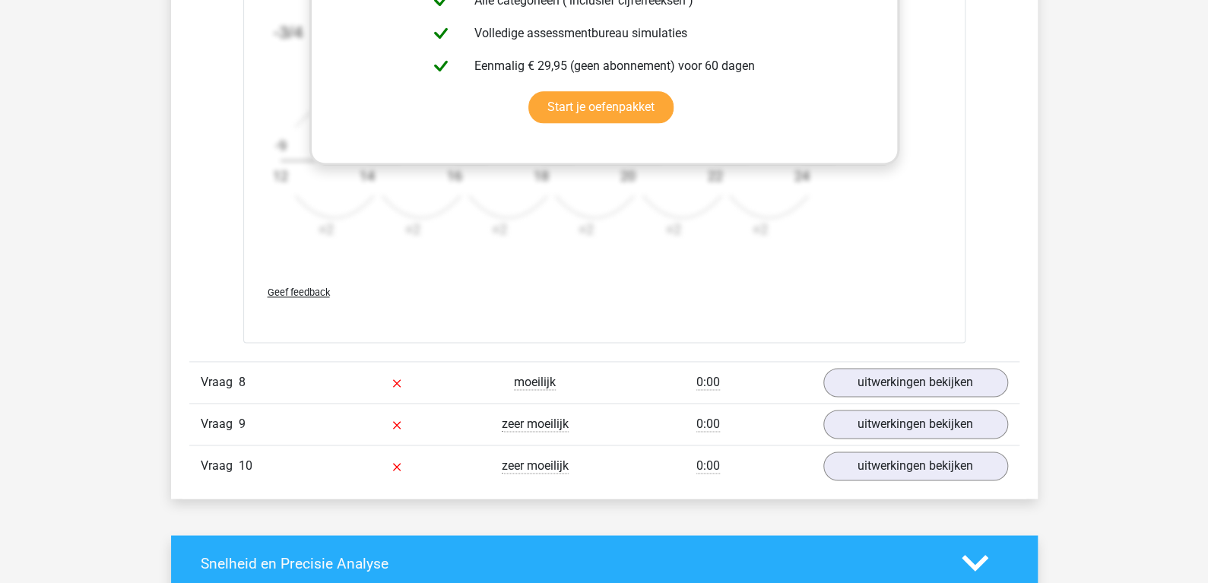
scroll to position [6879, 0]
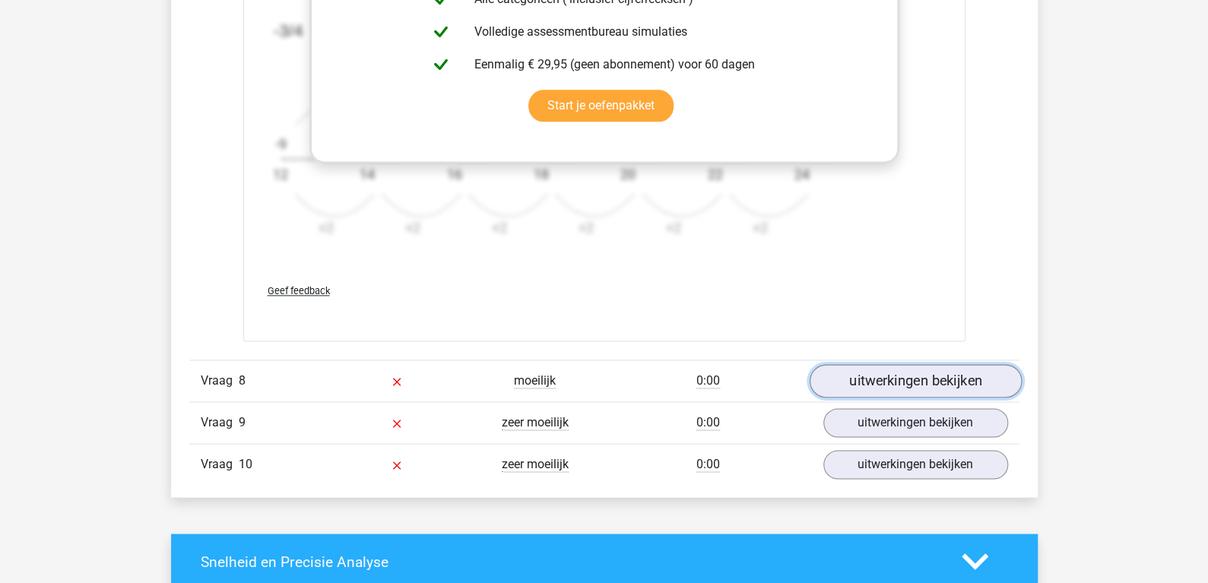
click at [899, 367] on link "uitwerkingen bekijken" at bounding box center [915, 381] width 212 height 33
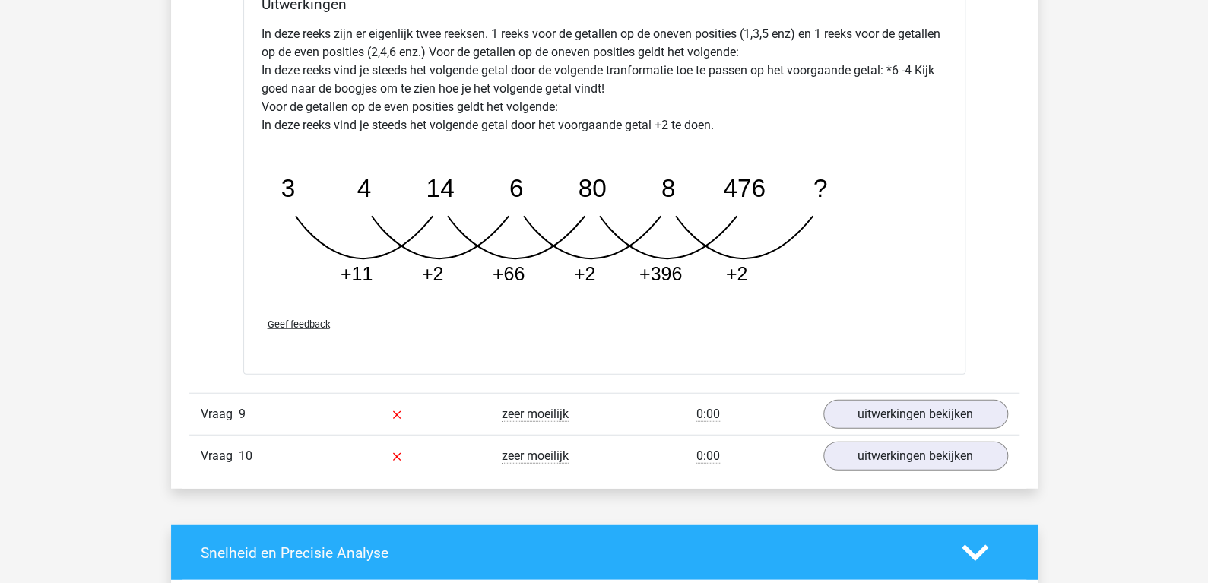
scroll to position [7647, 0]
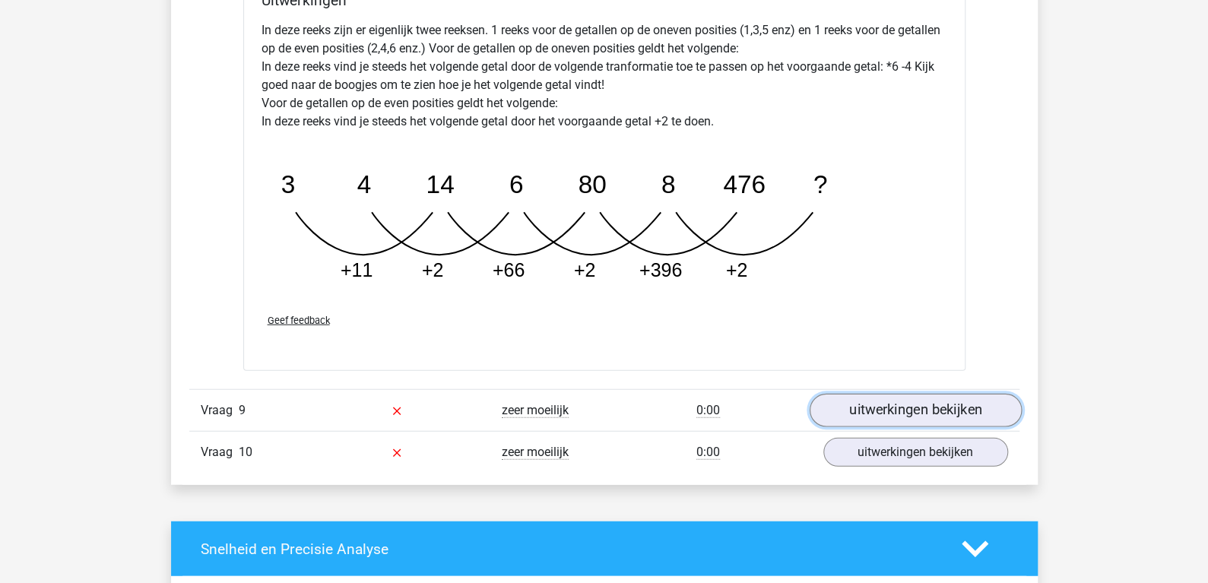
click at [861, 396] on link "uitwerkingen bekijken" at bounding box center [915, 410] width 212 height 33
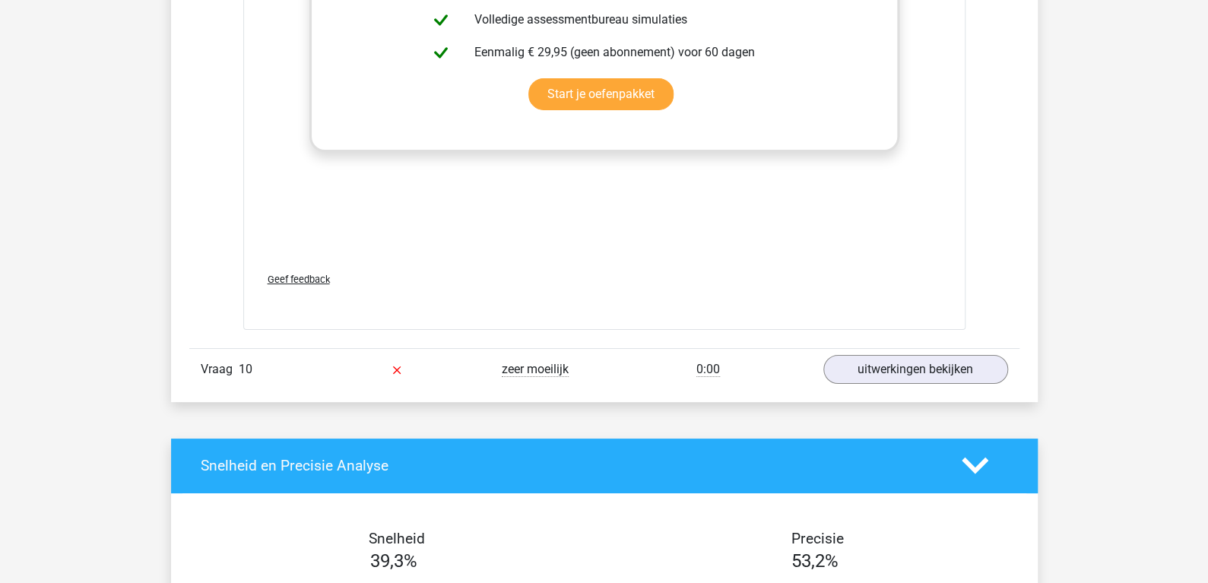
scroll to position [8699, 0]
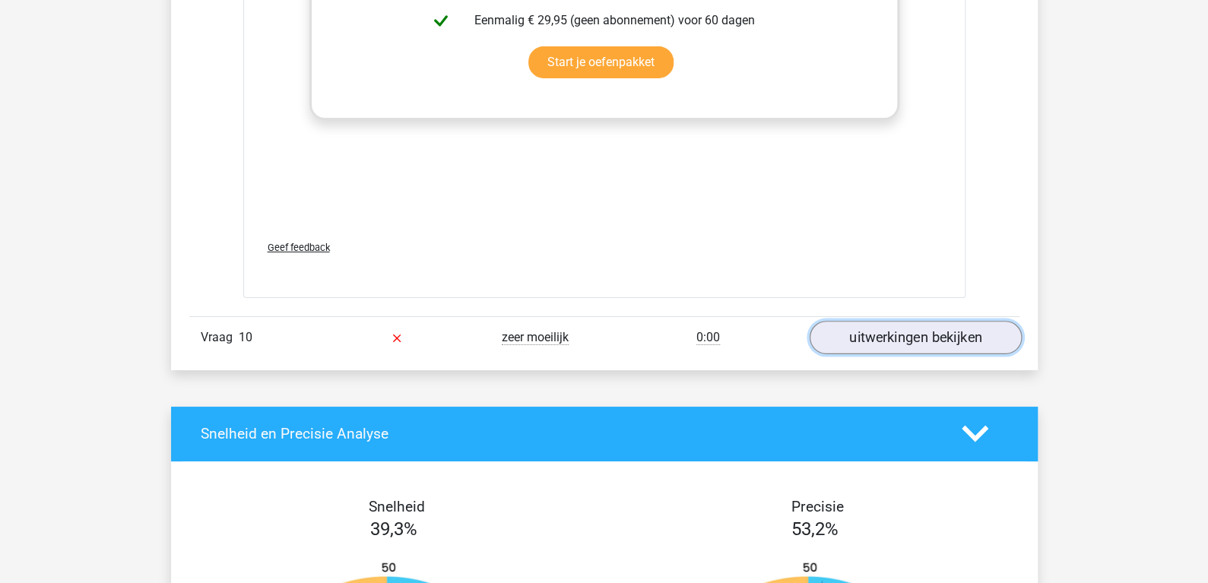
click at [883, 325] on link "uitwerkingen bekijken" at bounding box center [915, 337] width 212 height 33
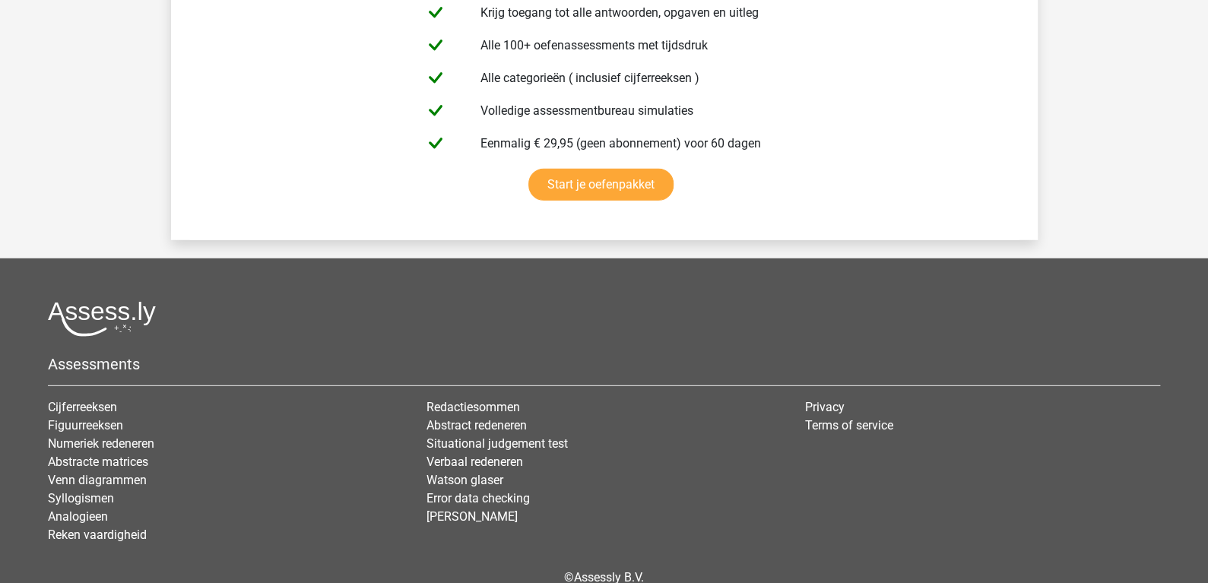
scroll to position [11011, 0]
